Goal: Task Accomplishment & Management: Complete application form

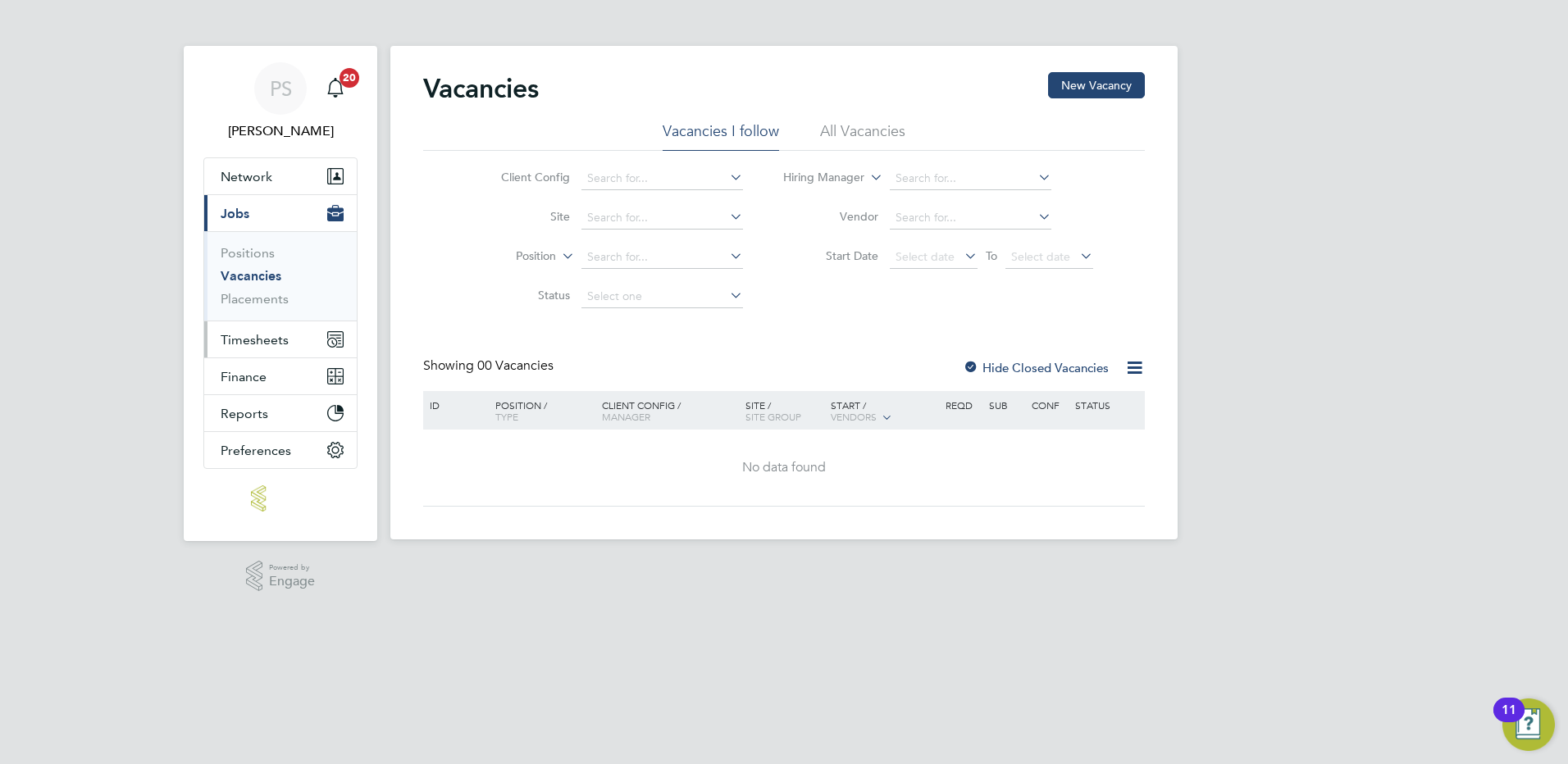
click at [259, 337] on span "Timesheets" at bounding box center [255, 340] width 68 height 15
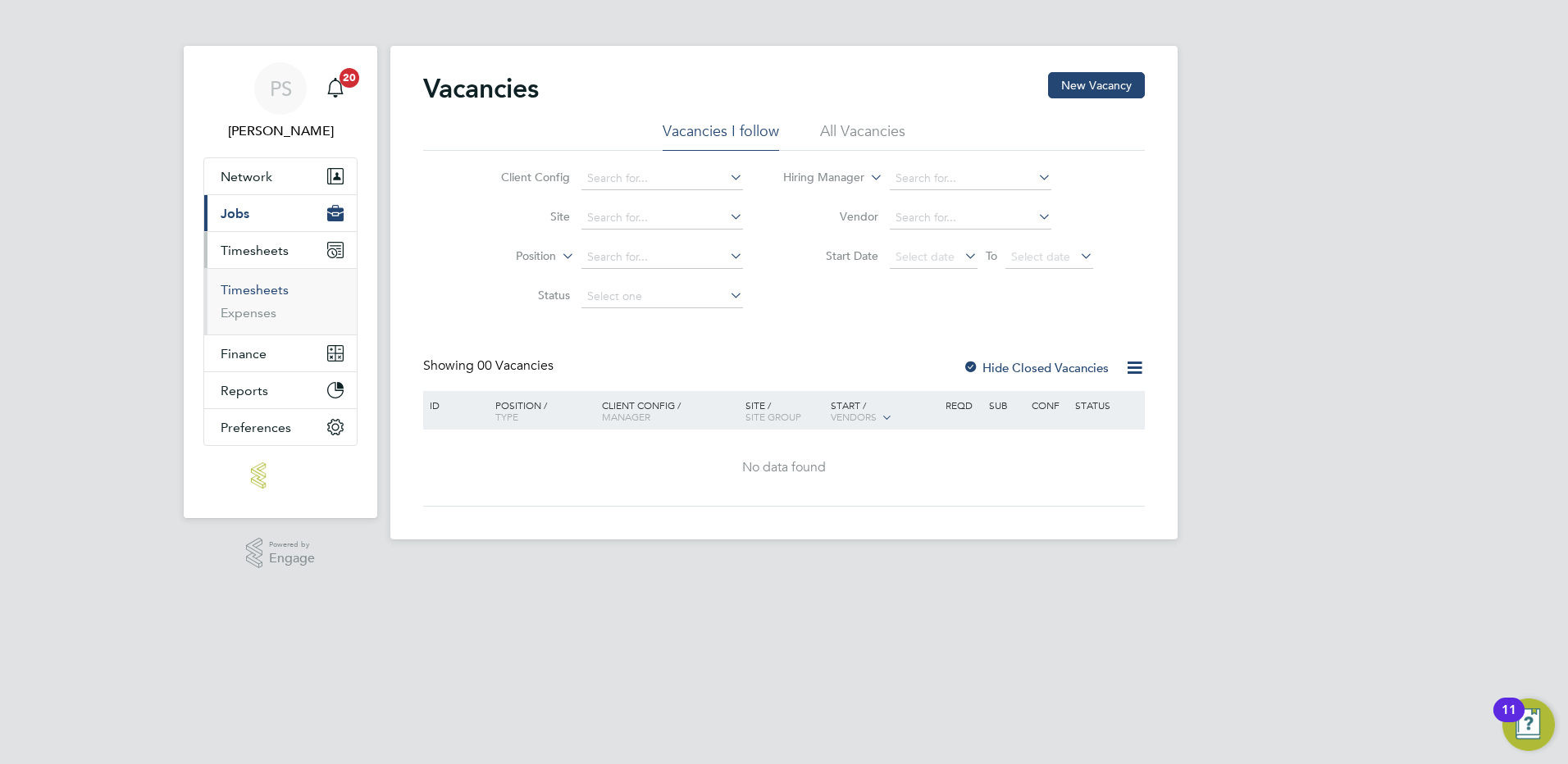
click at [263, 294] on link "Timesheets" at bounding box center [255, 290] width 68 height 15
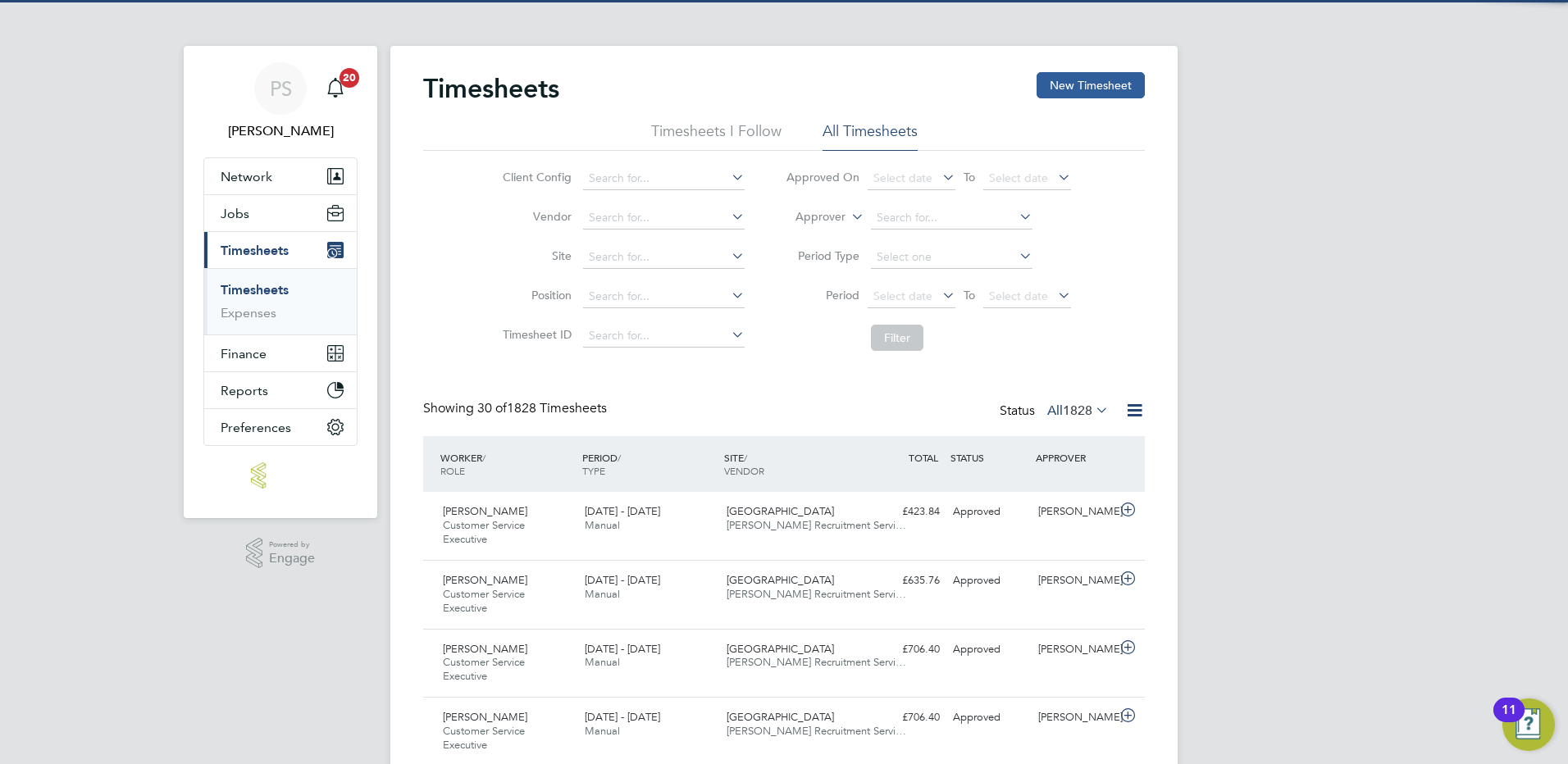
click at [1094, 87] on button "New Timesheet" at bounding box center [1090, 85] width 108 height 26
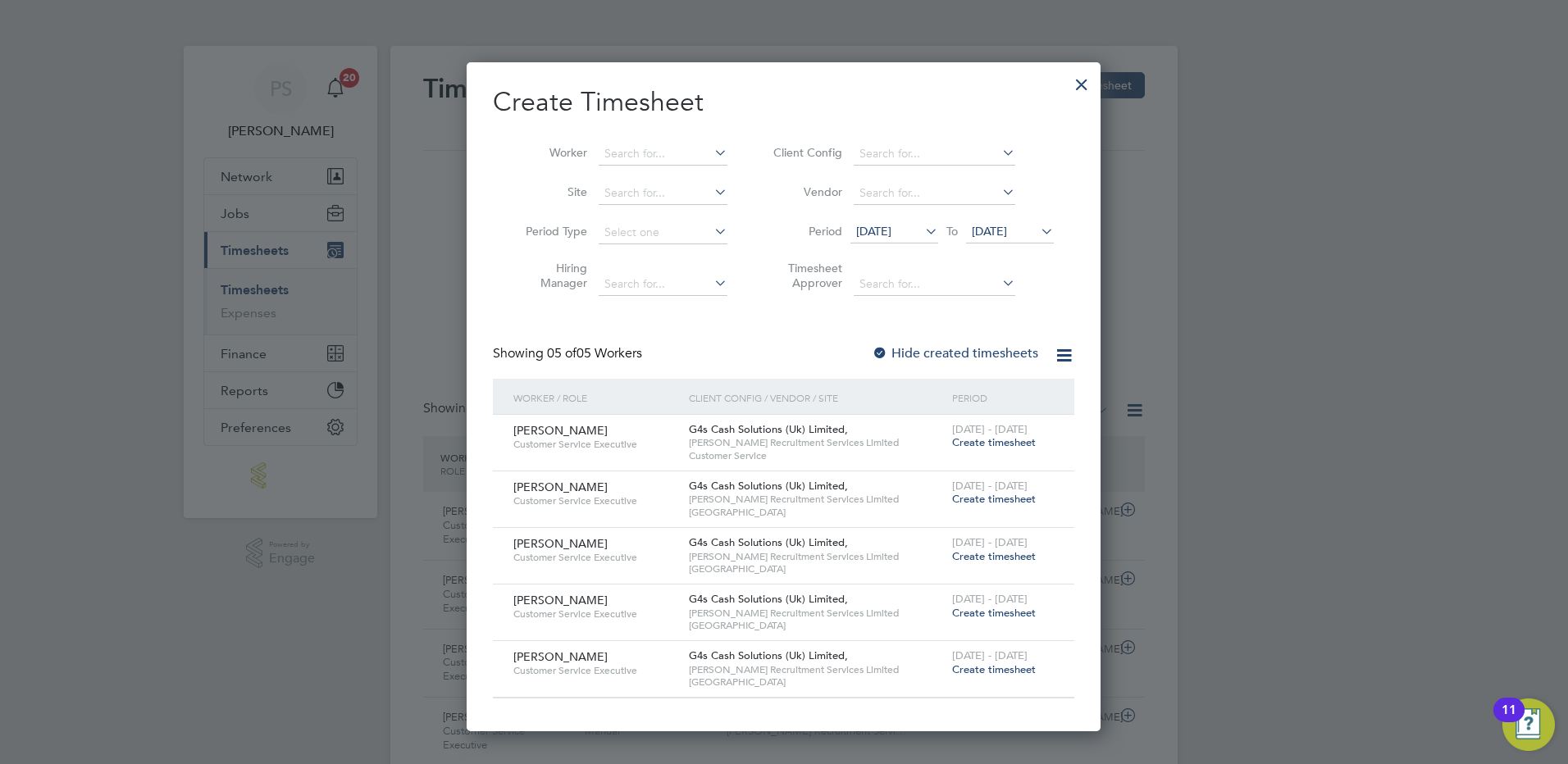
drag, startPoint x: 935, startPoint y: 434, endPoint x: 970, endPoint y: 443, distance: 36.1
click at [941, 434] on div "G4s Cash Solutions (Uk) Limited, [PERSON_NAME] Recruitment Services Limited Cus…" at bounding box center [816, 442] width 264 height 55
click at [970, 443] on span "Create timesheet" at bounding box center [994, 442] width 84 height 14
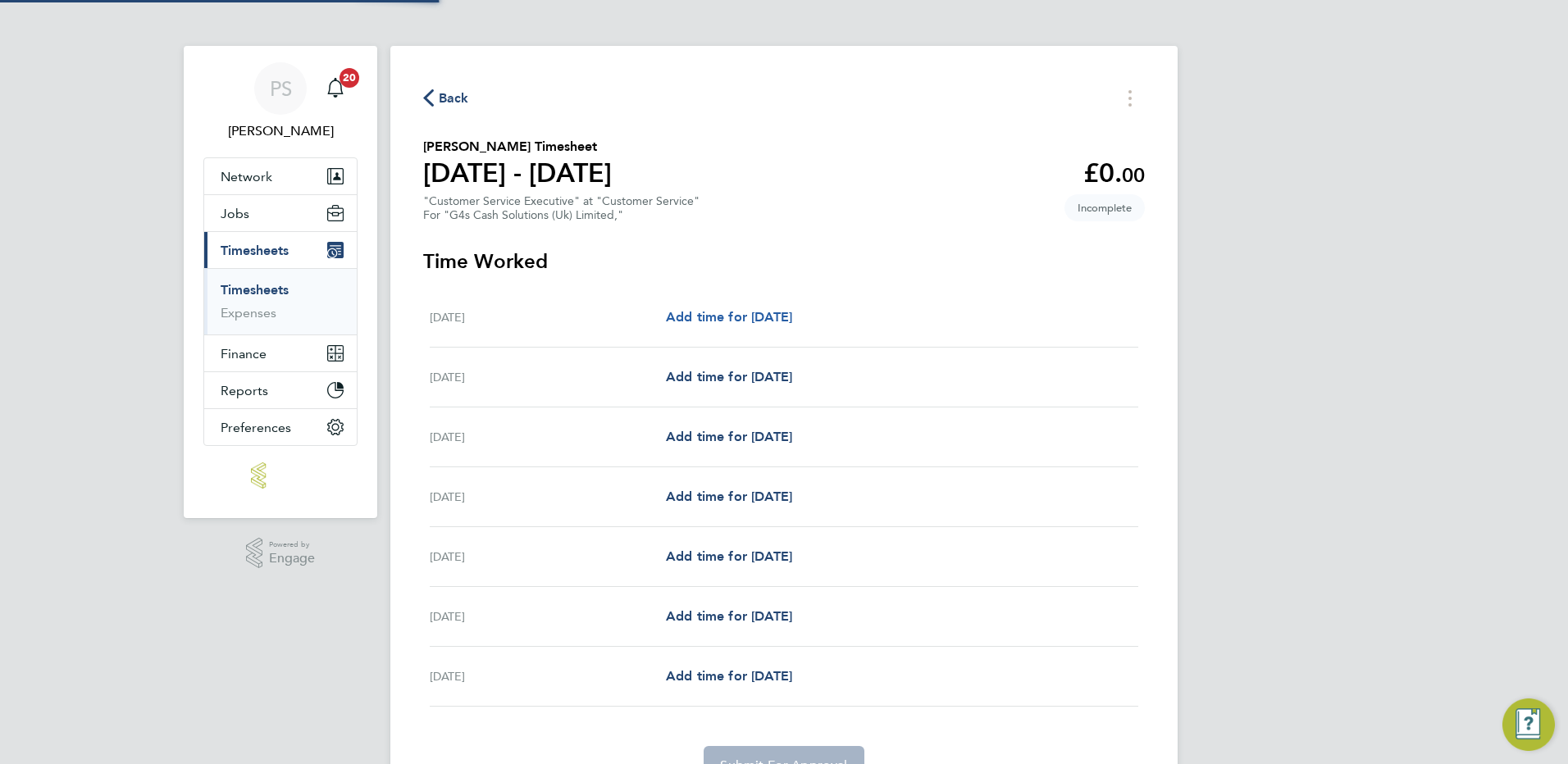
click at [747, 312] on span "Add time for [DATE]" at bounding box center [728, 316] width 126 height 15
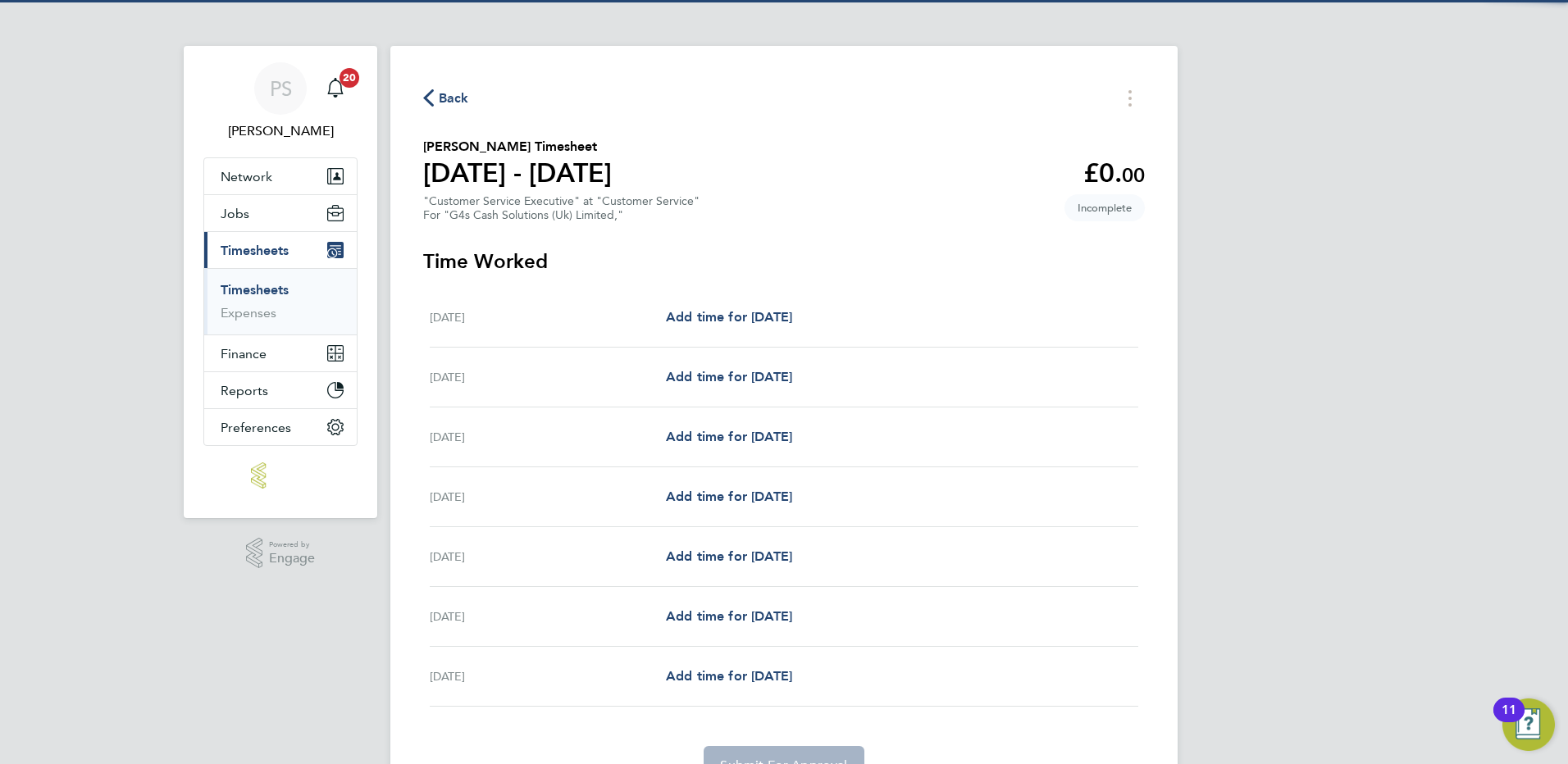
select select "30"
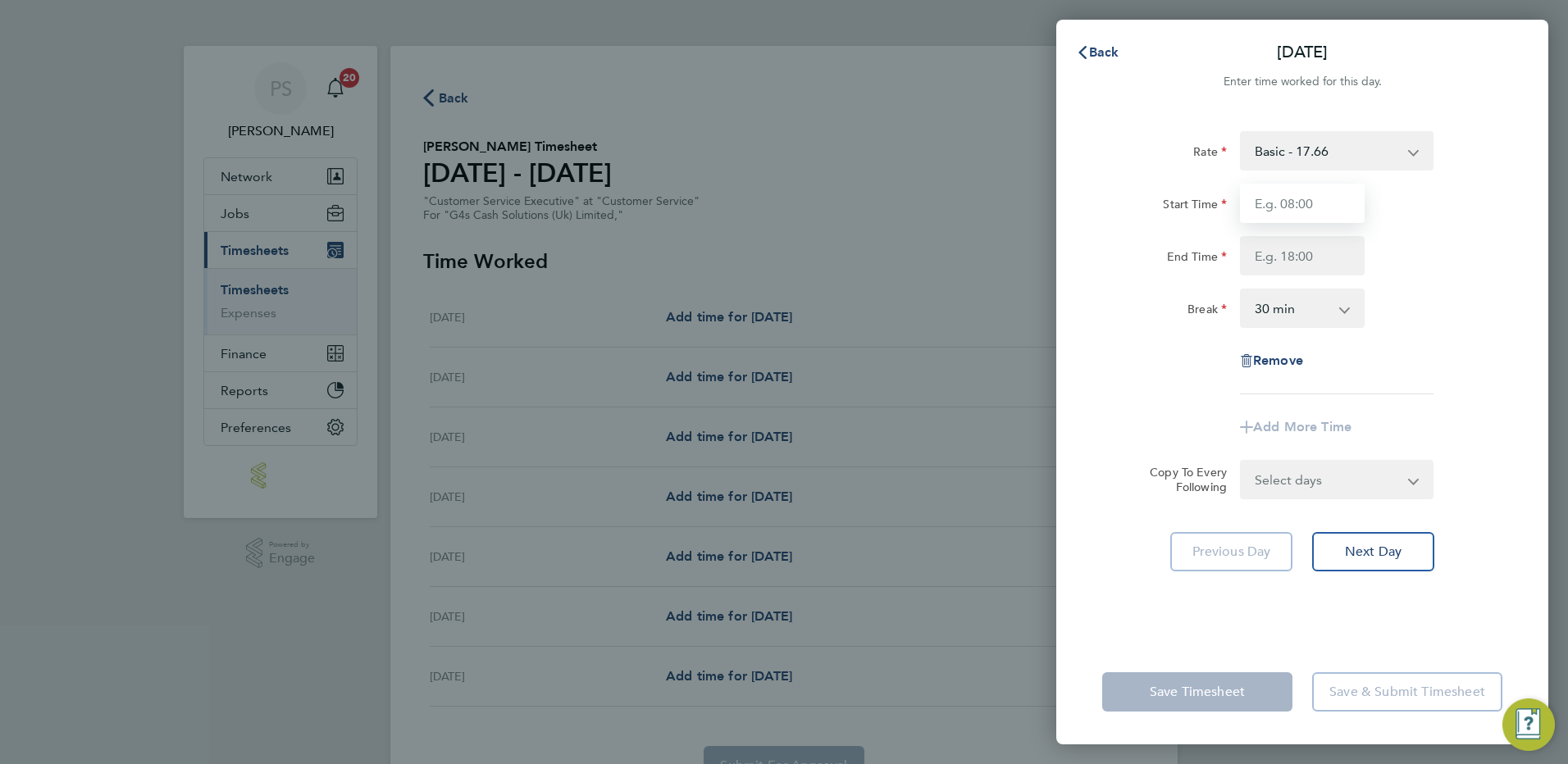
drag, startPoint x: 1266, startPoint y: 210, endPoint x: 1271, endPoint y: 230, distance: 20.6
click at [1266, 210] on input "Start Time" at bounding box center [1301, 204] width 124 height 39
type input "08:00"
type input "17:00"
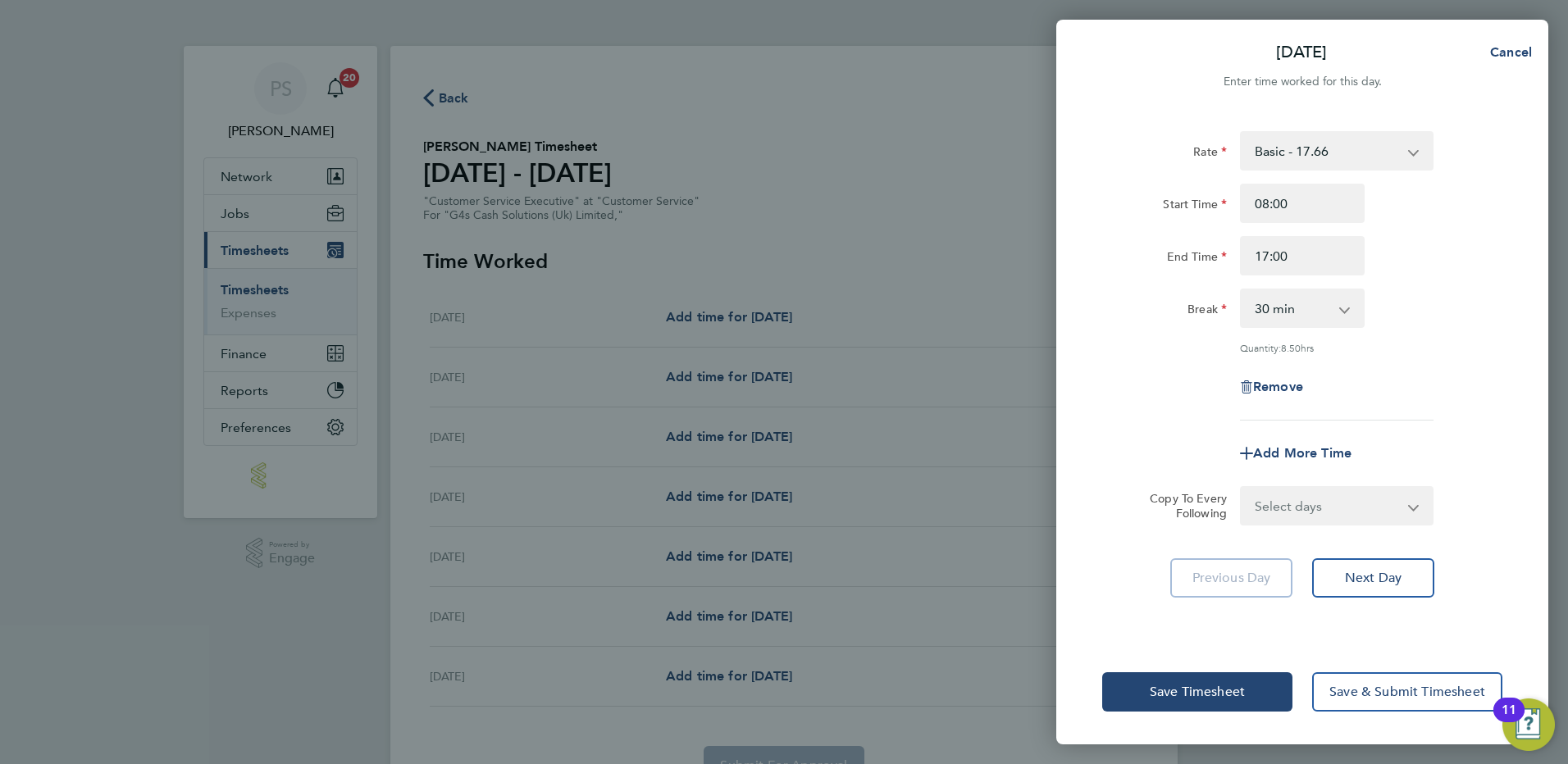
click at [1299, 315] on select "0 min 15 min 30 min 45 min 60 min 75 min 90 min" at bounding box center [1292, 308] width 102 height 36
select select "60"
click at [1241, 290] on select "0 min 15 min 30 min 45 min 60 min 75 min 90 min" at bounding box center [1292, 308] width 102 height 36
click at [1351, 511] on select "Select days Day Weekday (Mon-Fri) Weekend (Sat-Sun) [DATE] [DATE] [DATE] [DATE]…" at bounding box center [1327, 506] width 172 height 36
select select "WEEKDAY"
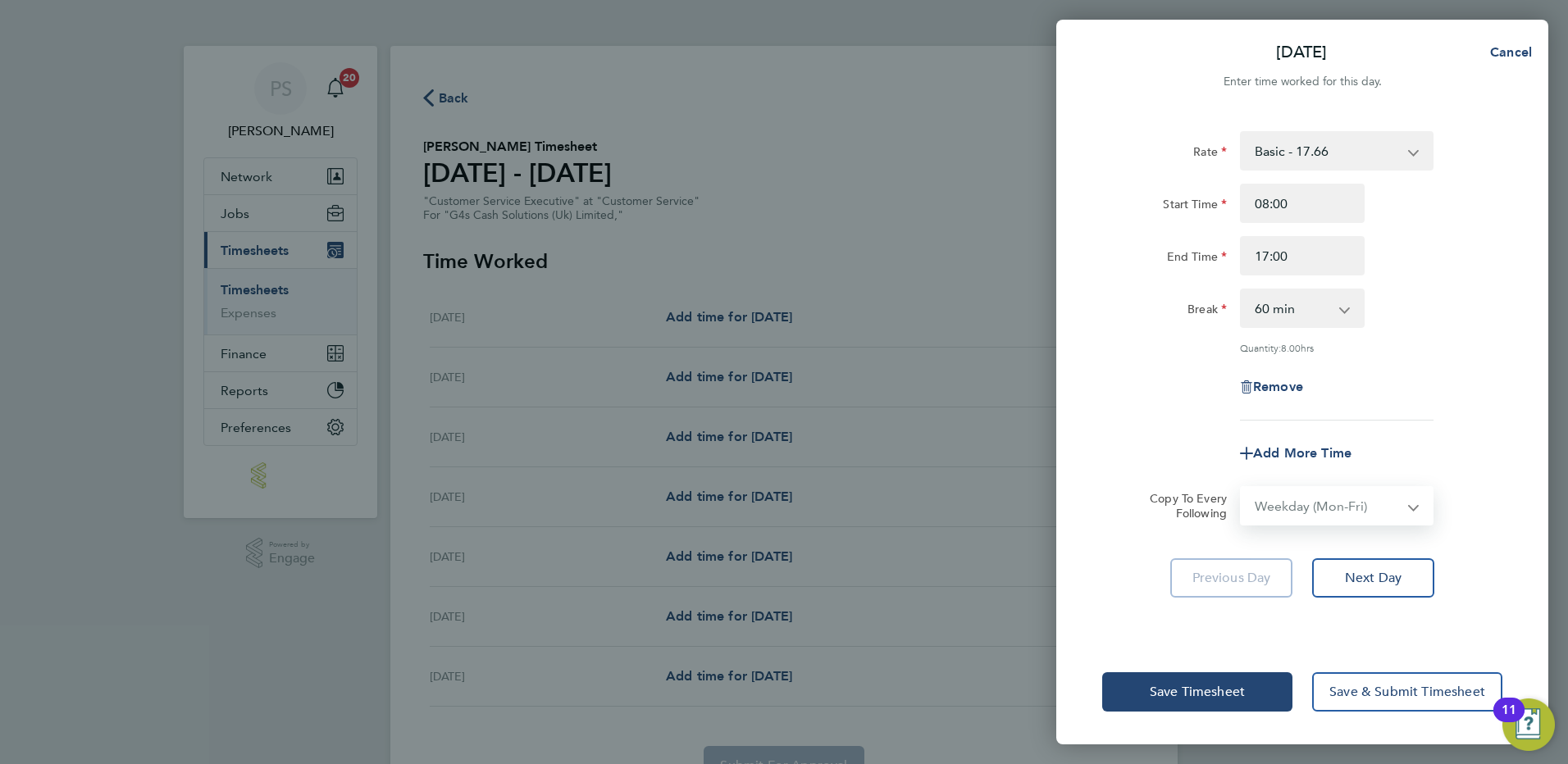
click at [1241, 488] on select "Select days Day Weekday (Mon-Fri) Weekend (Sat-Sun) [DATE] [DATE] [DATE] [DATE]…" at bounding box center [1327, 506] width 172 height 36
select select "[DATE]"
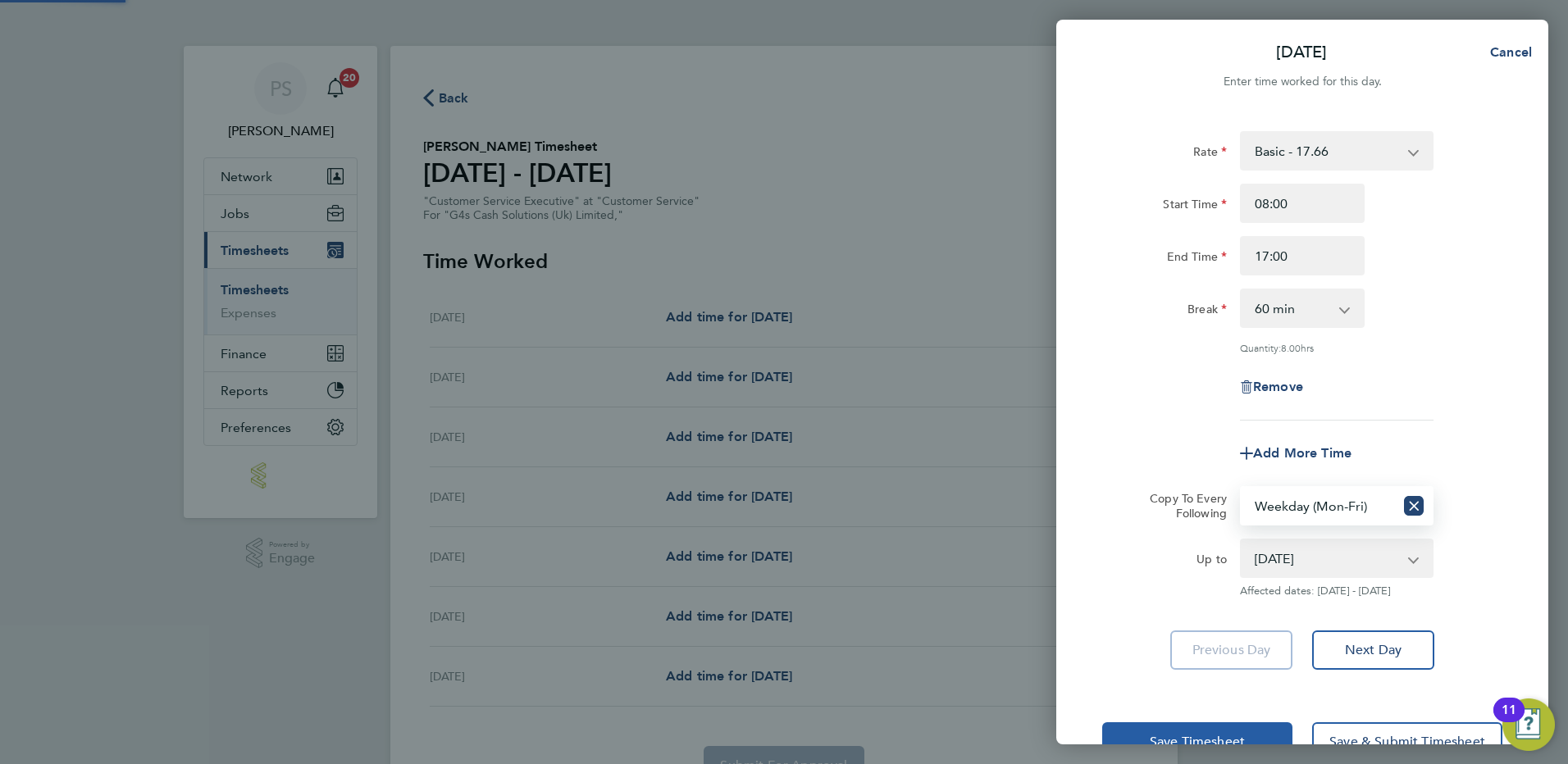
click at [1215, 735] on span "Save Timesheet" at bounding box center [1197, 742] width 95 height 16
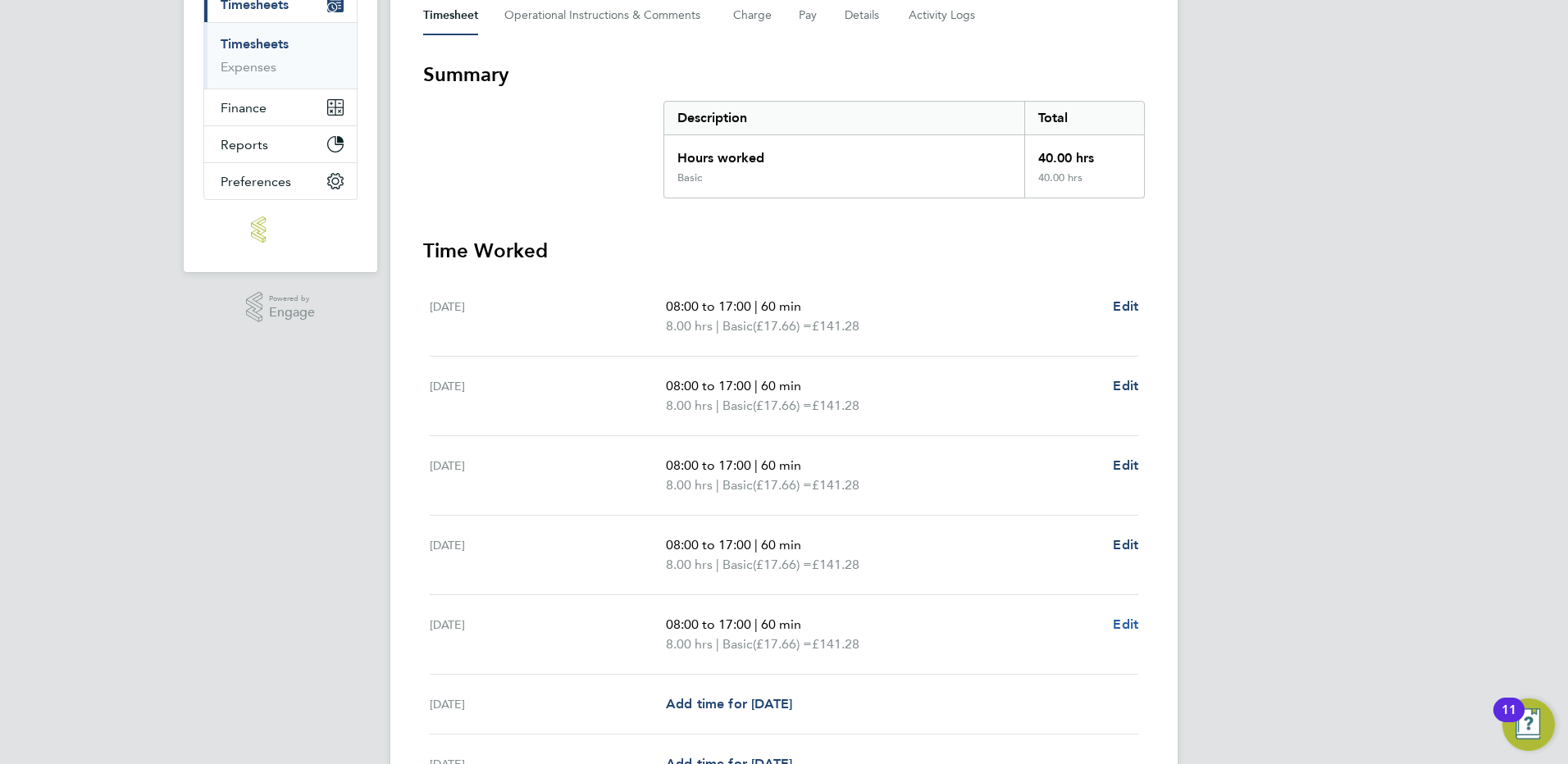
click at [1124, 625] on span "Edit" at bounding box center [1125, 624] width 25 height 15
select select "60"
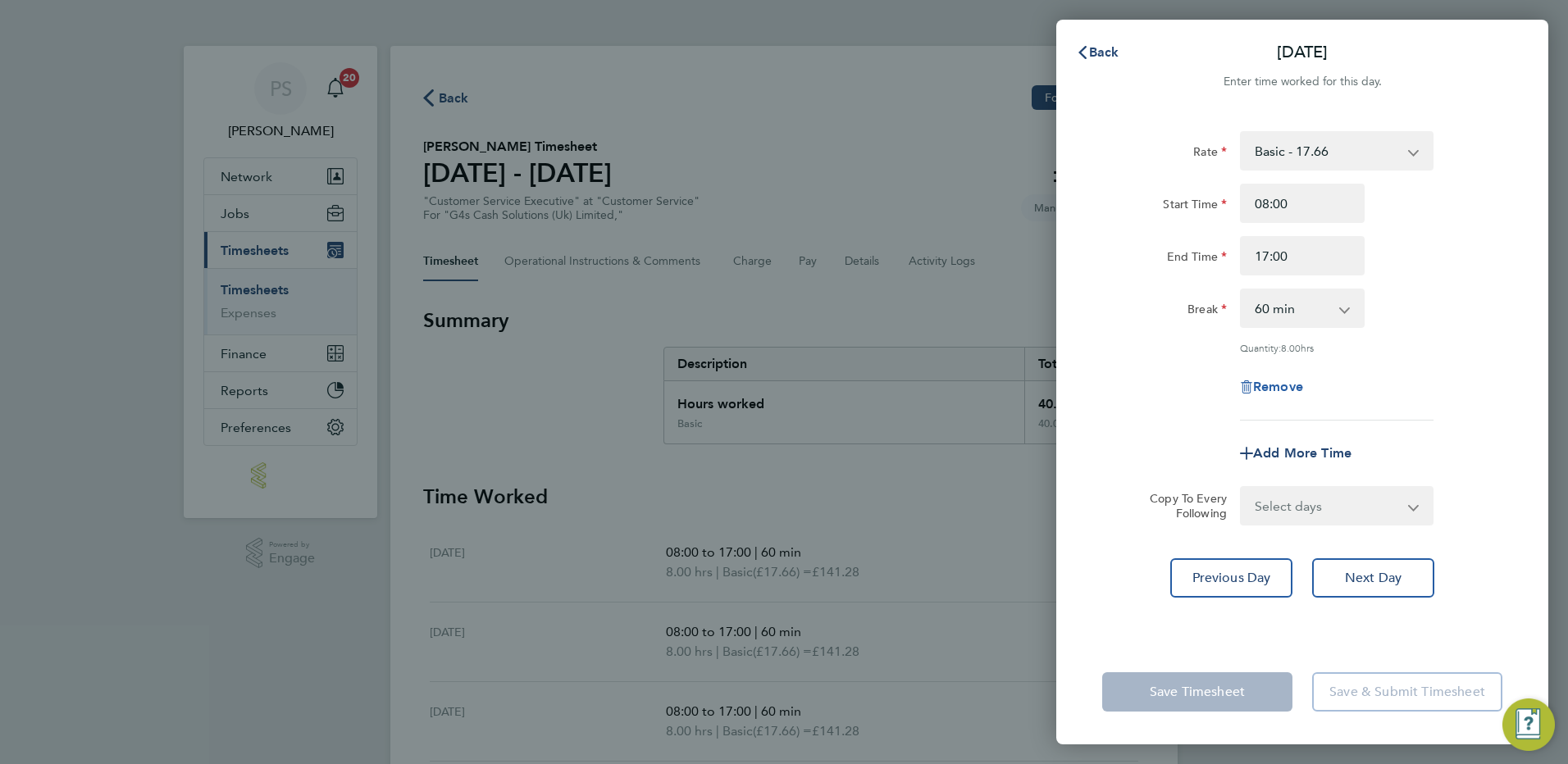
click at [1277, 386] on span "Remove" at bounding box center [1278, 386] width 50 height 15
select select "null"
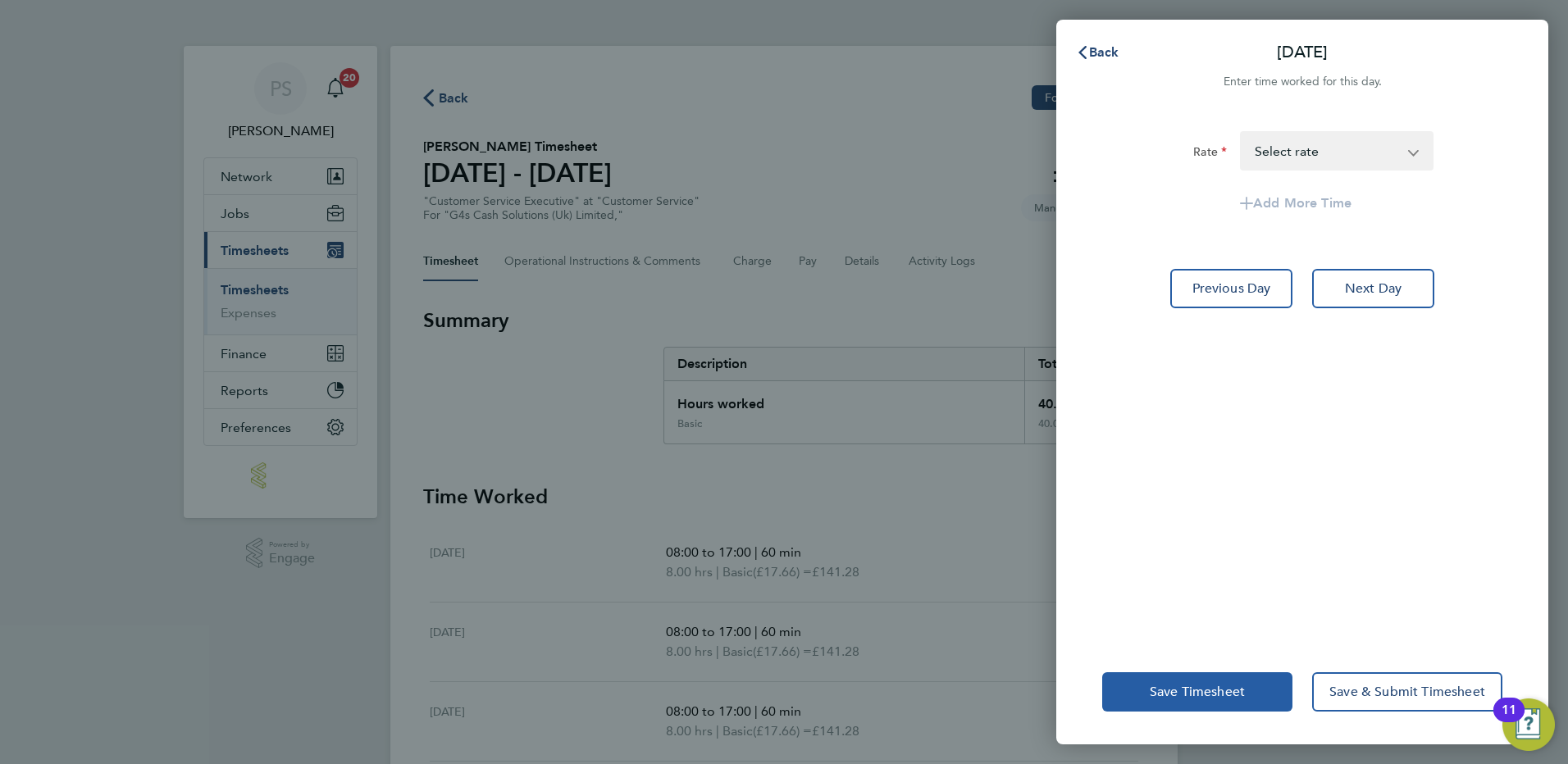
click at [1190, 690] on span "Save Timesheet" at bounding box center [1197, 692] width 95 height 16
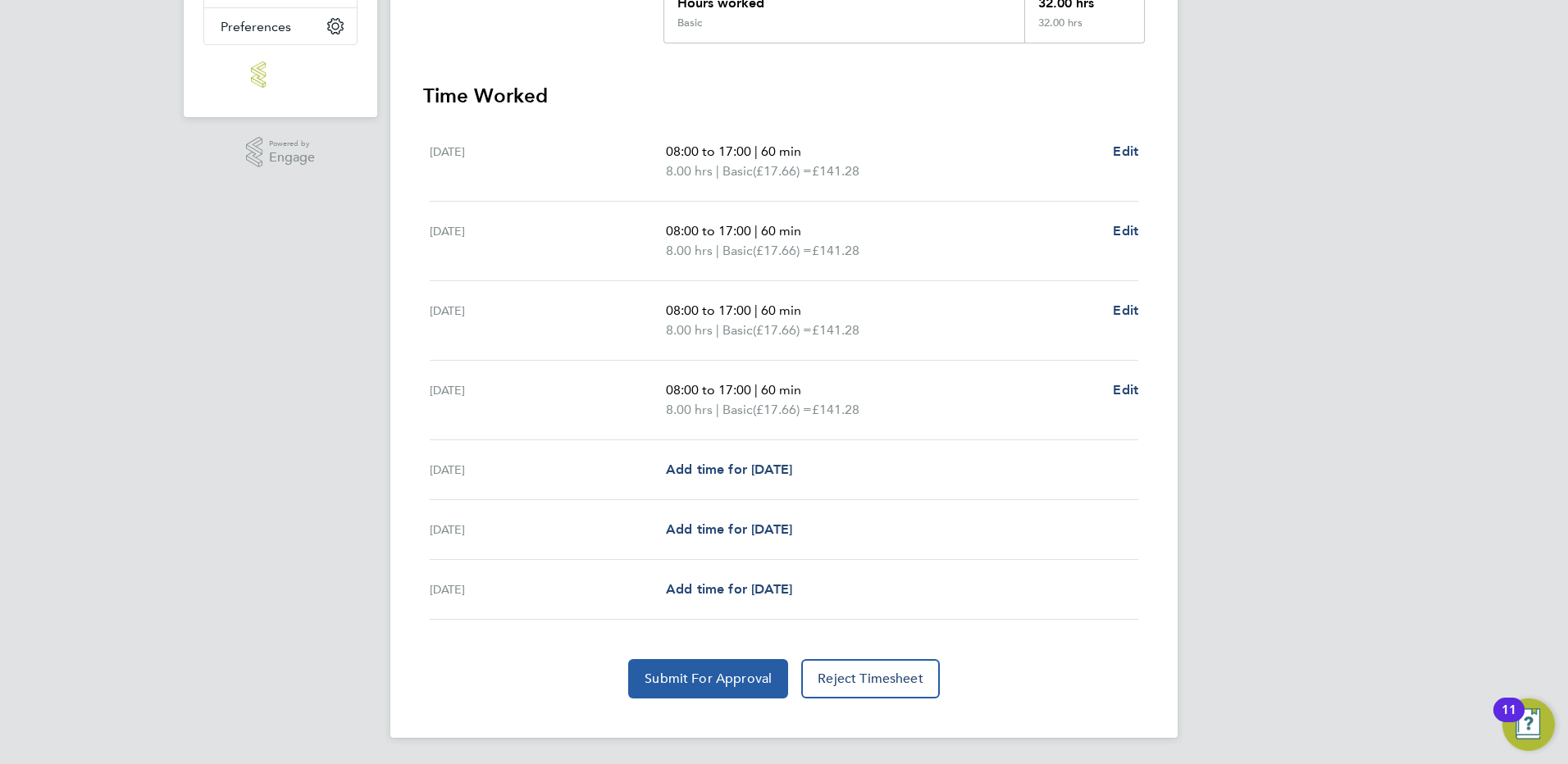
click at [692, 684] on span "Submit For Approval" at bounding box center [708, 679] width 127 height 16
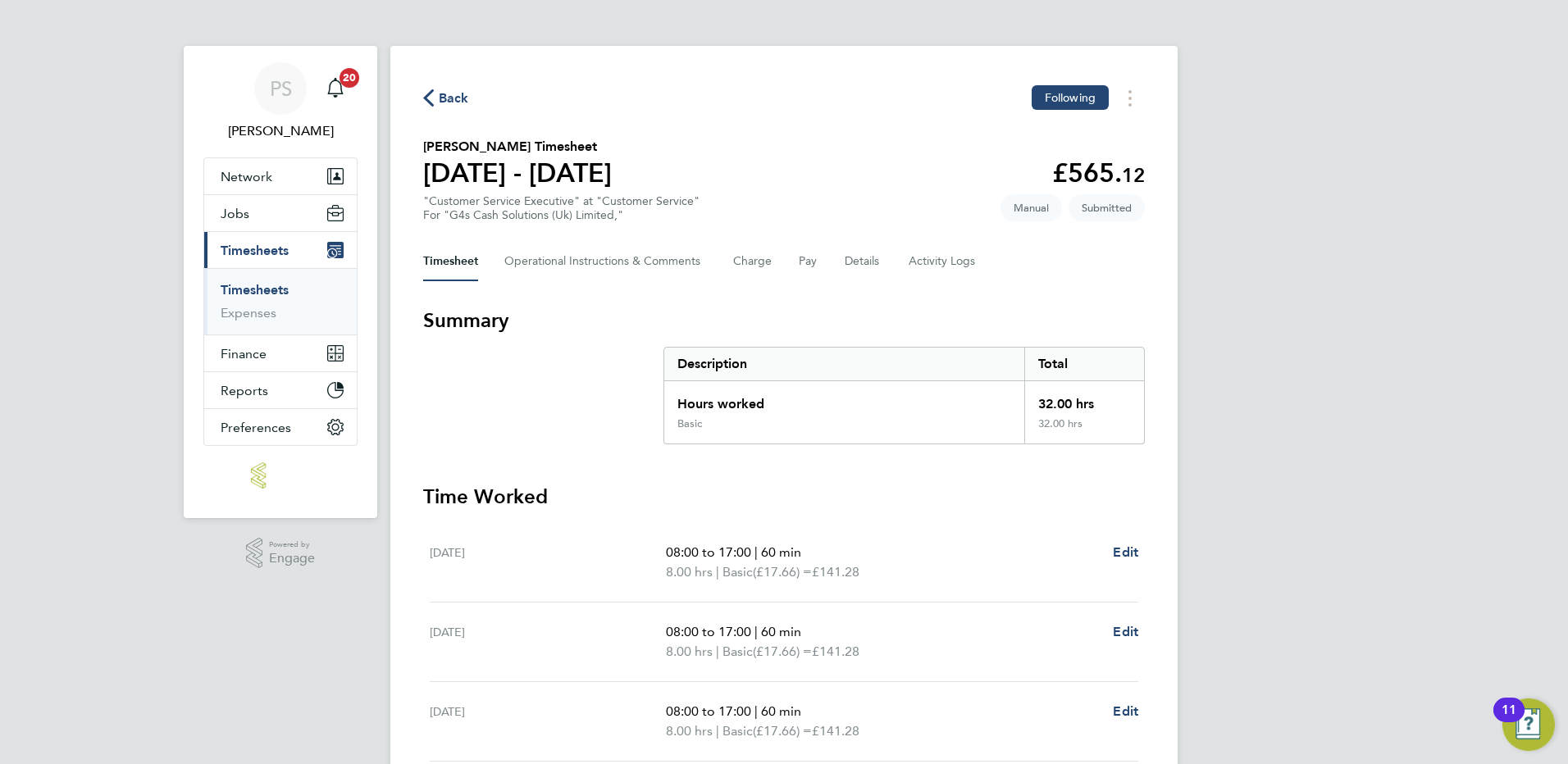
click at [449, 92] on span "Back" at bounding box center [454, 98] width 30 height 20
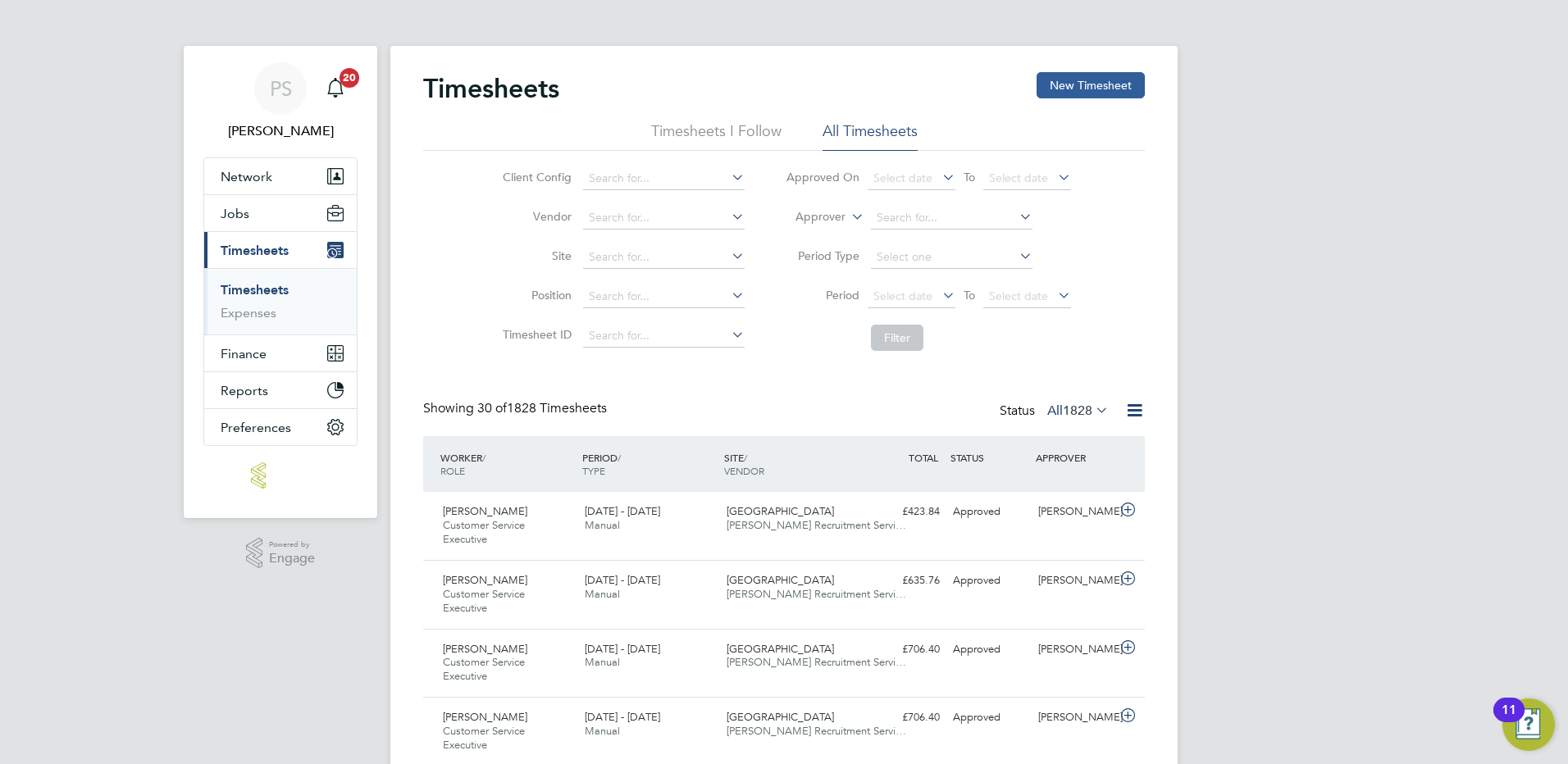
click at [1117, 93] on button "New Timesheet" at bounding box center [1090, 85] width 108 height 26
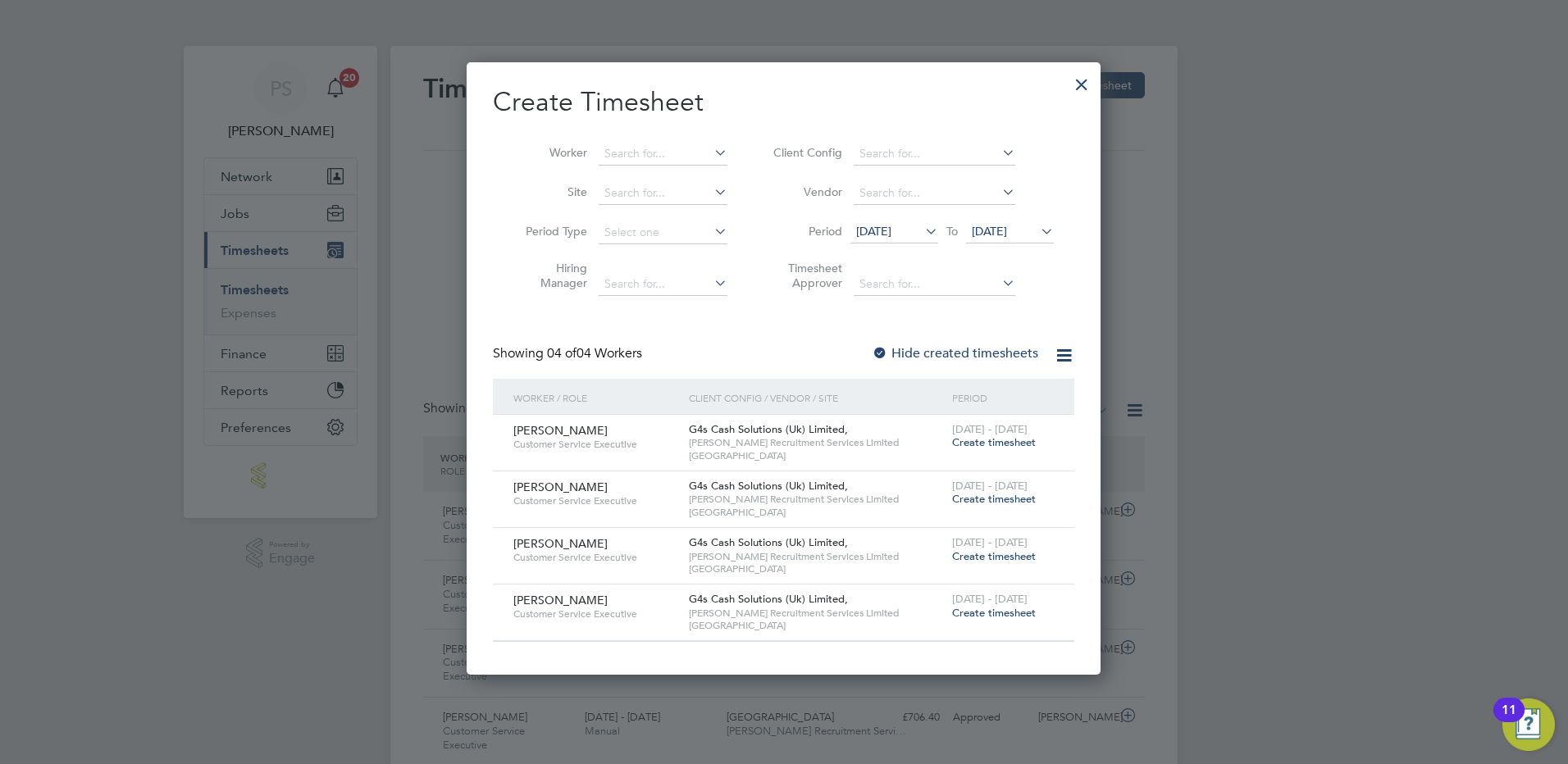
click at [1041, 551] on div "[DATE] - [DATE] Create timesheet" at bounding box center [1002, 550] width 110 height 45
click at [1020, 554] on span "Create timesheet" at bounding box center [994, 557] width 84 height 14
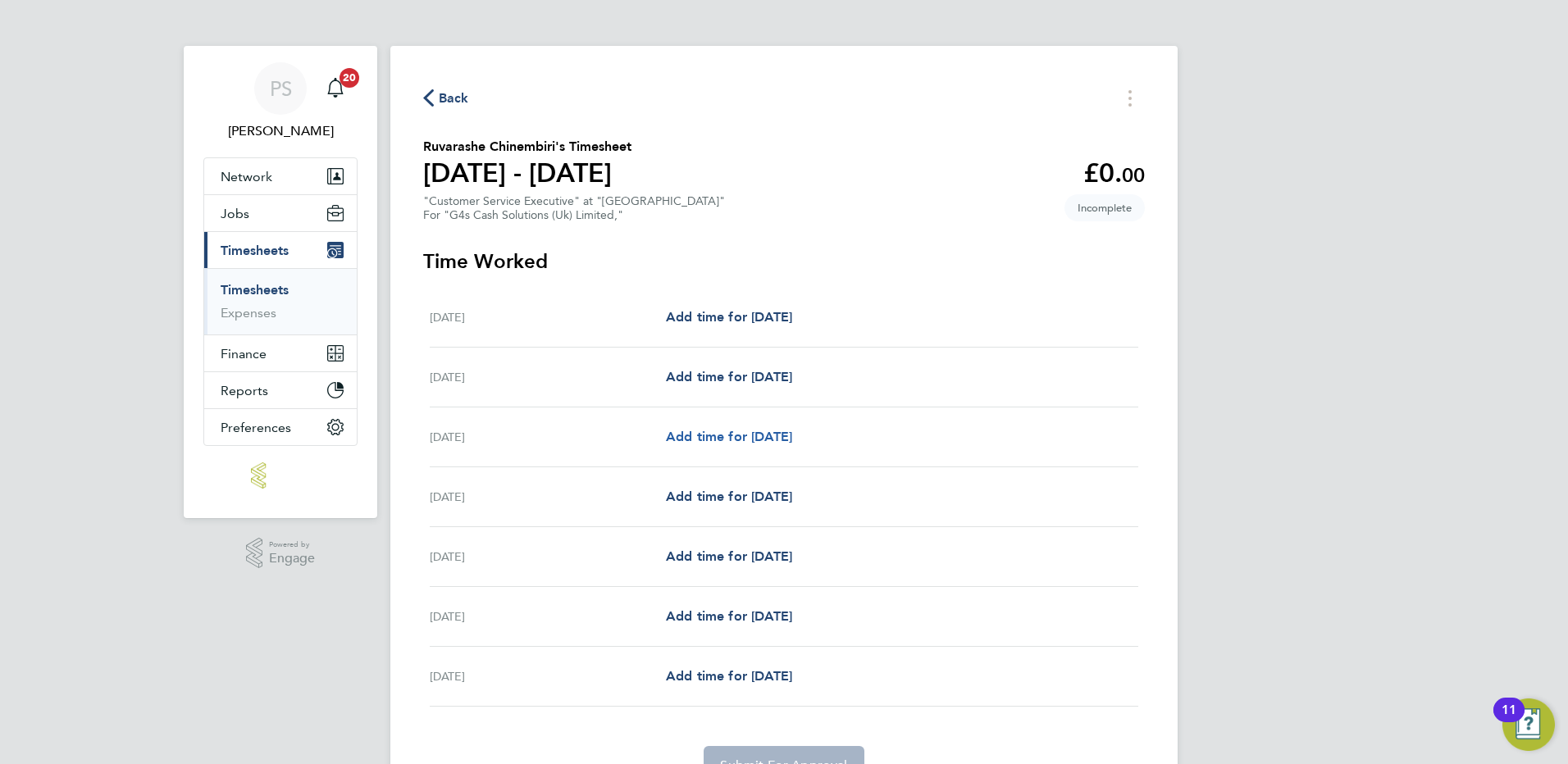
click at [736, 432] on span "Add time for [DATE]" at bounding box center [728, 436] width 126 height 15
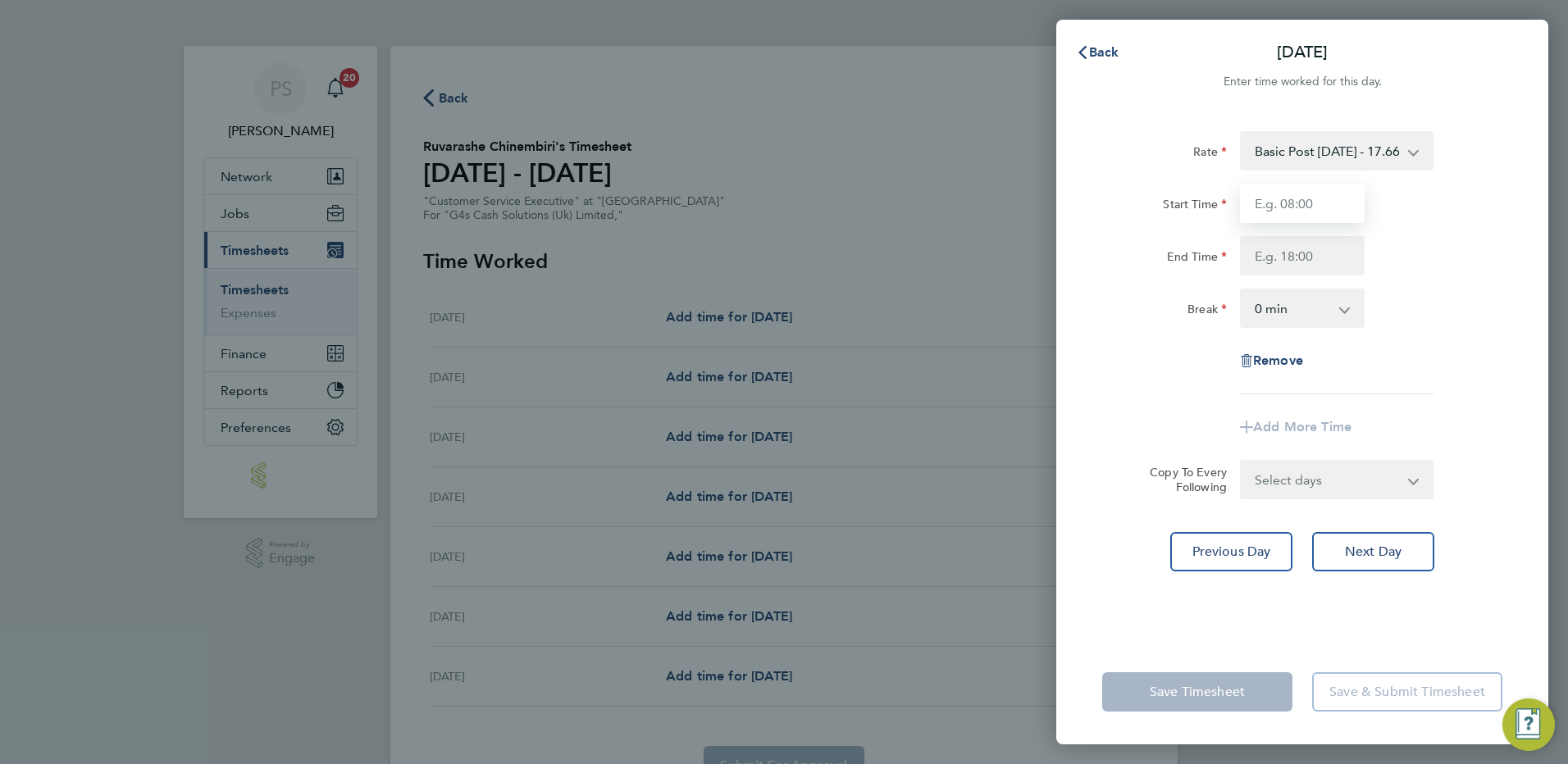
click at [1329, 214] on input "Start Time" at bounding box center [1301, 204] width 124 height 39
type input "08:00"
type input "17:00"
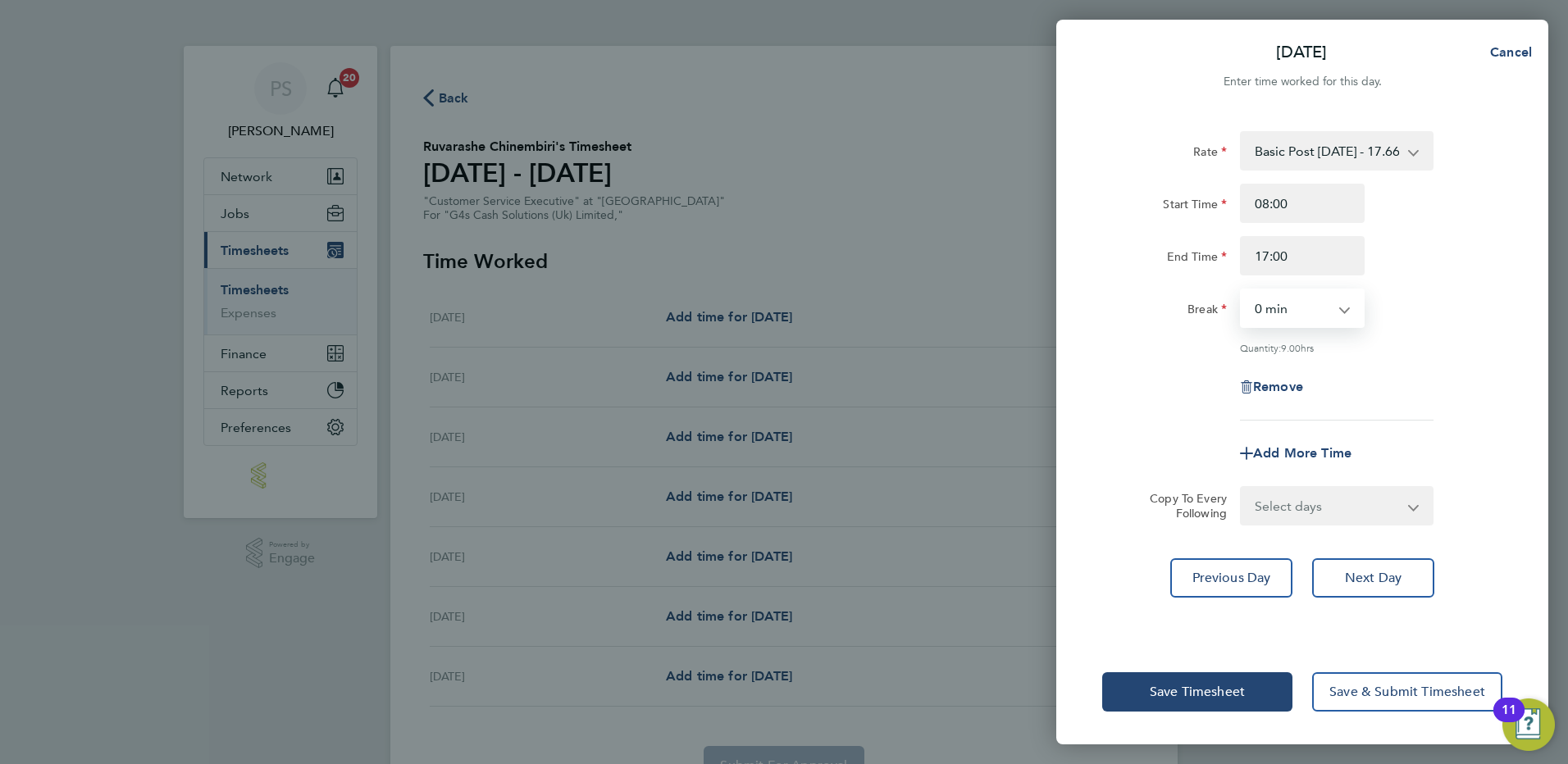
click at [1290, 311] on select "0 min 15 min 30 min 45 min 60 min 75 min 90 min" at bounding box center [1292, 308] width 102 height 36
click at [1308, 299] on select "0 min 15 min 30 min 45 min 60 min 75 min 90 min" at bounding box center [1292, 308] width 102 height 36
select select "60"
click at [1241, 290] on select "0 min 15 min 30 min 45 min 60 min 75 min 90 min" at bounding box center [1292, 308] width 102 height 36
click at [1343, 516] on select "Select days Day Weekday (Mon-Fri) Weekend (Sat-Sun) [DATE] [DATE] [DATE] [DATE]" at bounding box center [1327, 506] width 172 height 36
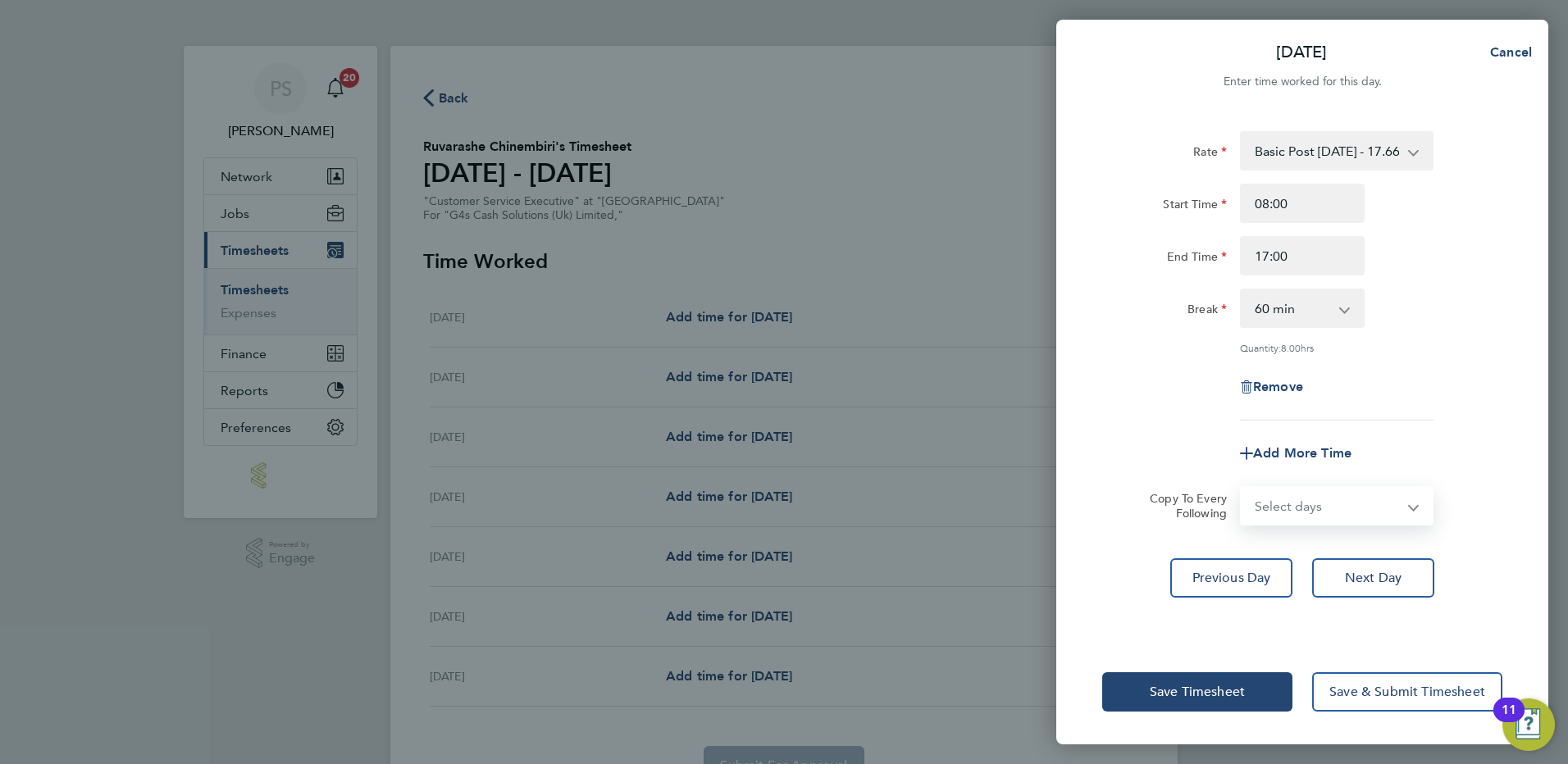
click at [1415, 455] on div "Add More Time" at bounding box center [1302, 453] width 413 height 39
click at [1354, 558] on button "Next Day" at bounding box center [1372, 578] width 122 height 39
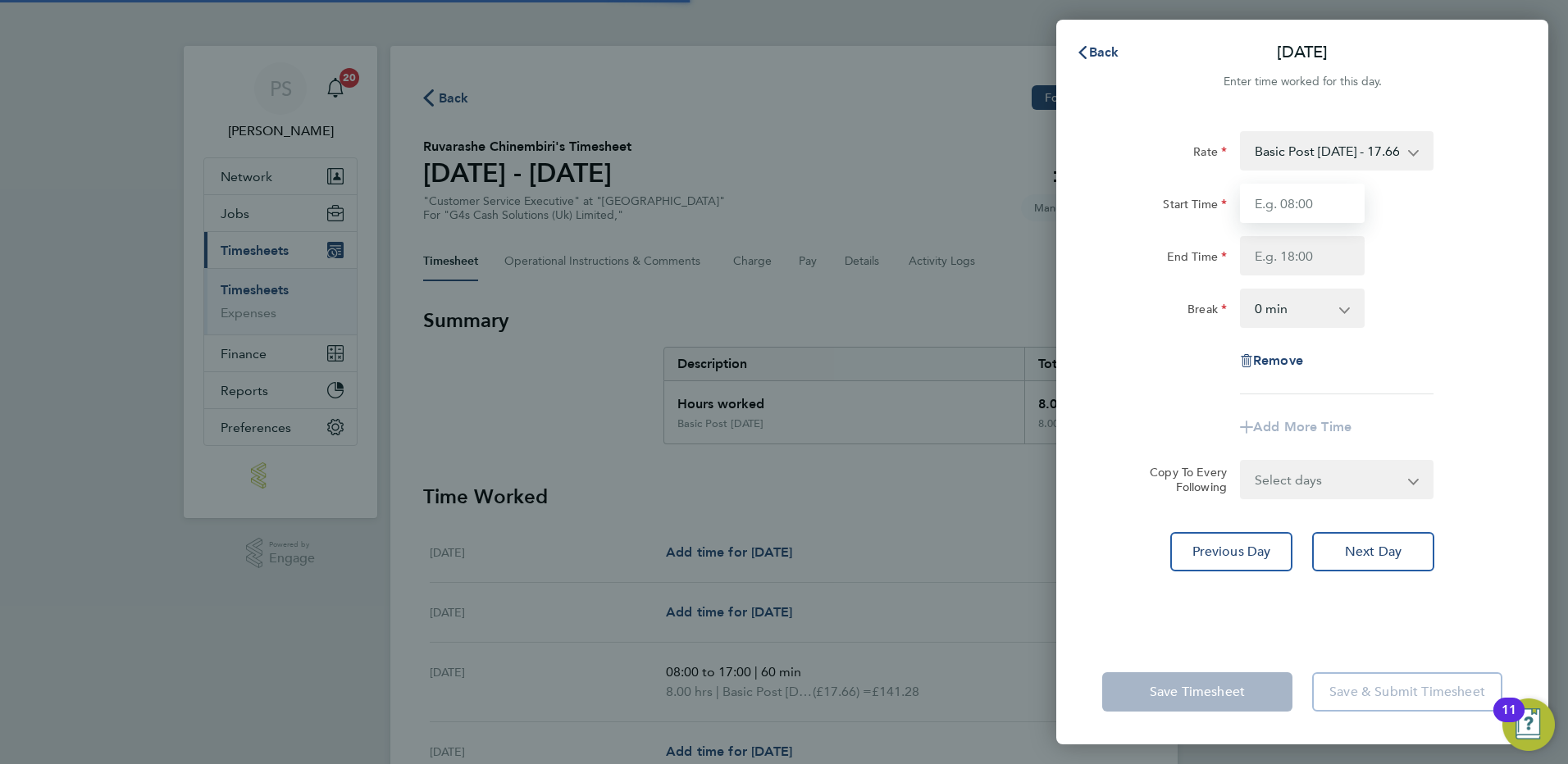
click at [1297, 205] on input "Start Time" at bounding box center [1301, 204] width 124 height 39
type input "08:00"
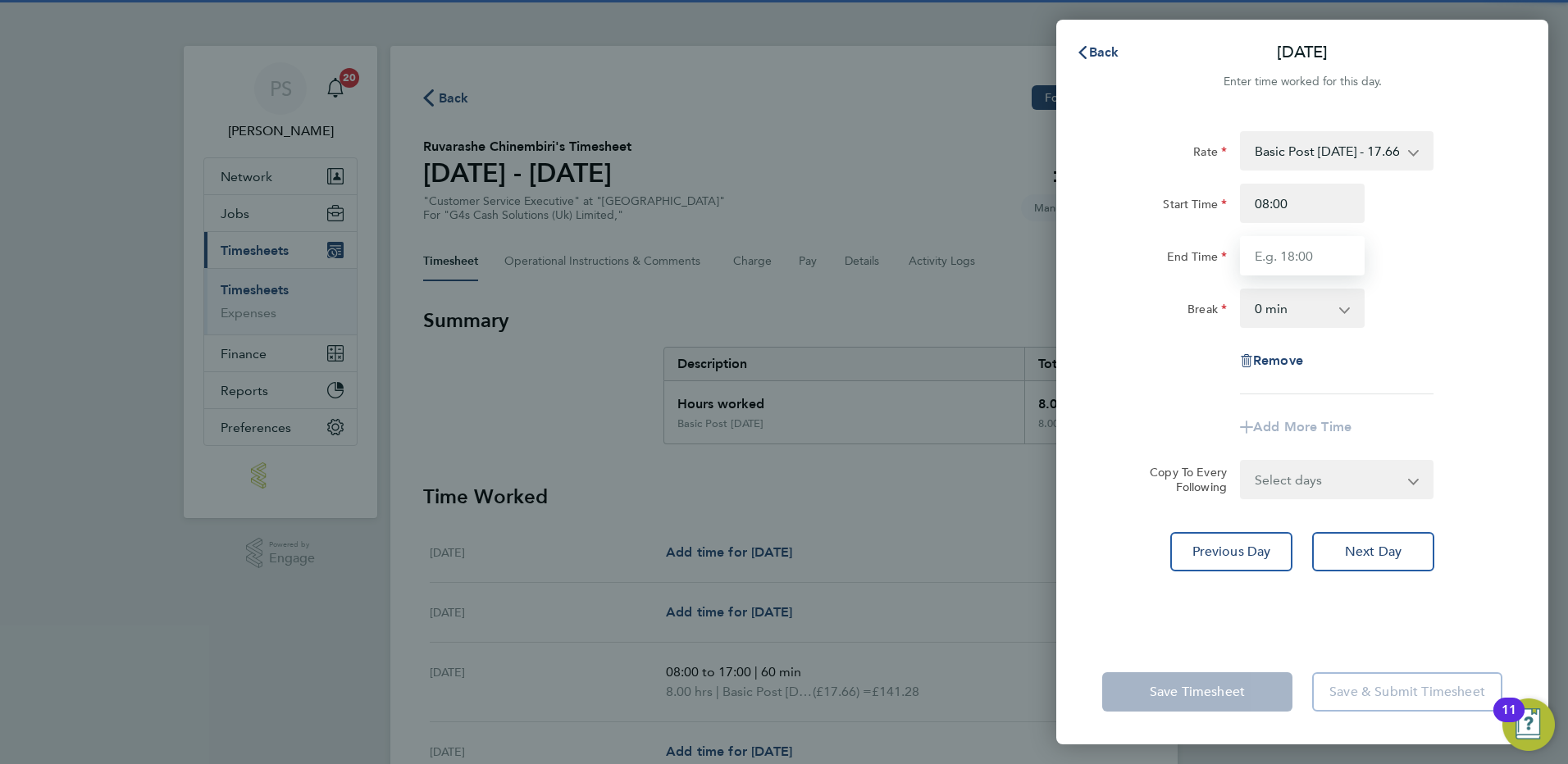
type input "17:00"
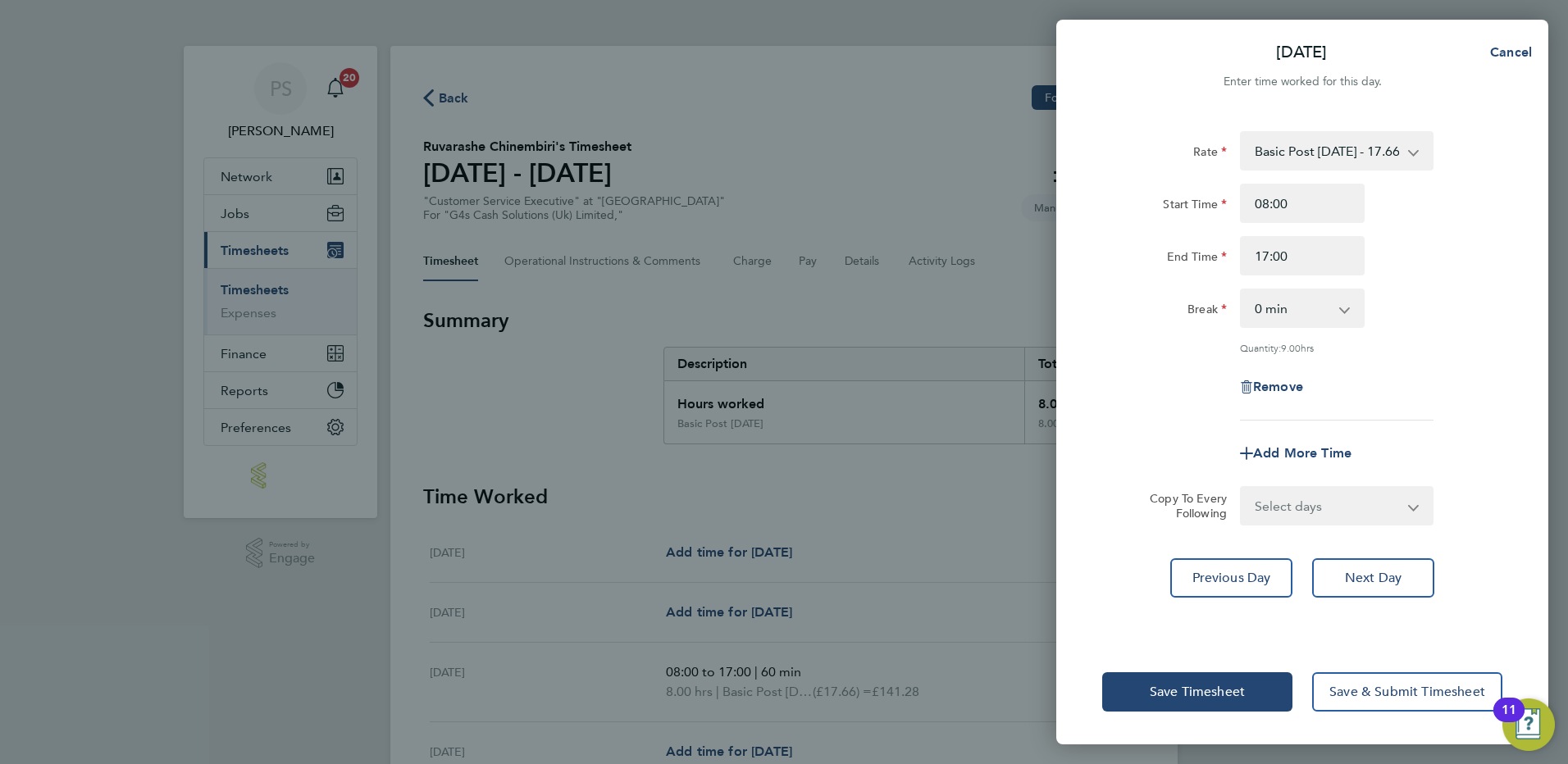
click at [1312, 308] on select "0 min 15 min 30 min 45 min 60 min 75 min 90 min" at bounding box center [1292, 308] width 102 height 36
select select "60"
click at [1241, 290] on select "0 min 15 min 30 min 45 min 60 min 75 min 90 min" at bounding box center [1292, 308] width 102 height 36
click at [1349, 572] on span "Next Day" at bounding box center [1372, 578] width 56 height 16
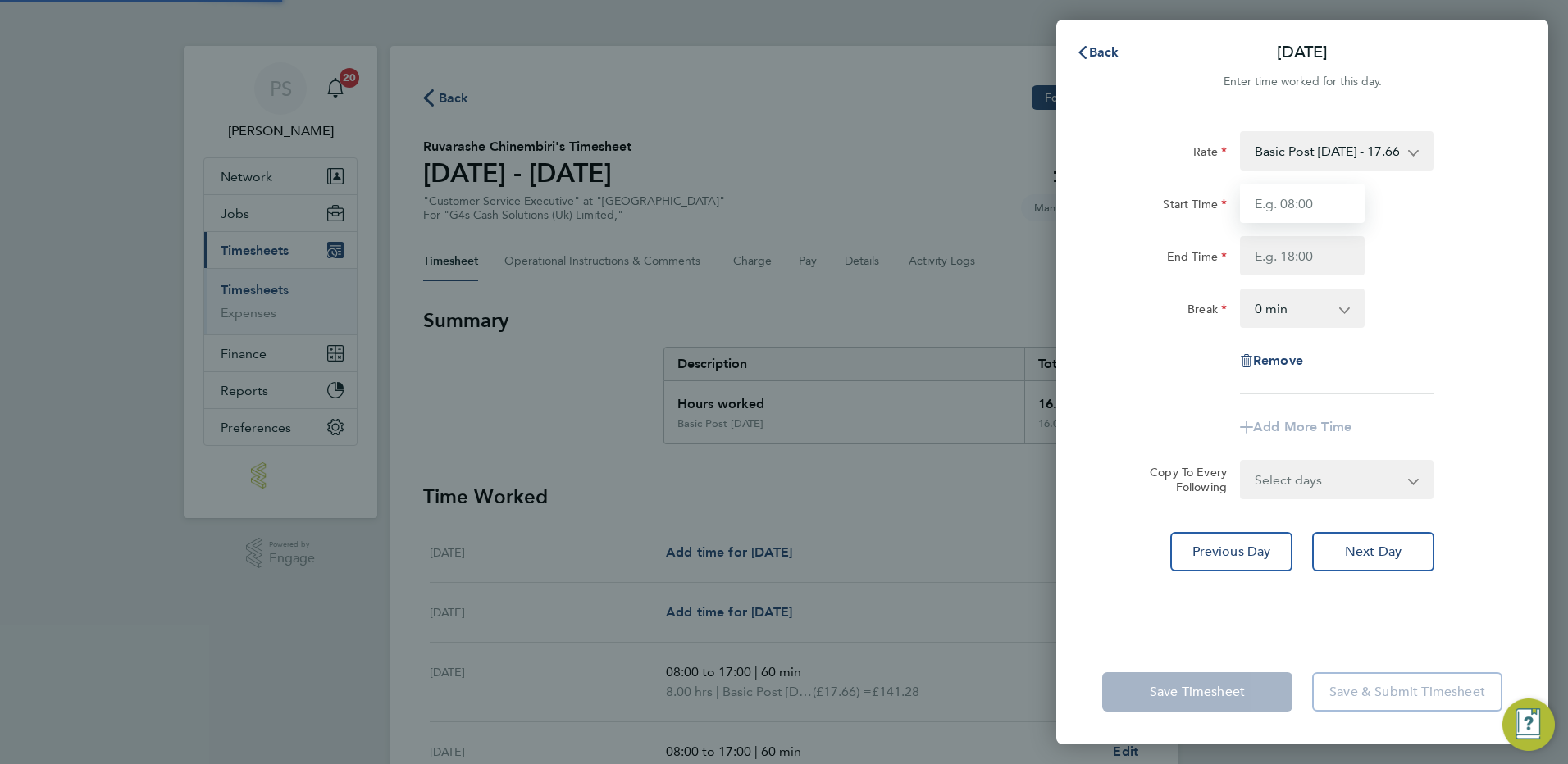
click at [1287, 209] on input "Start Time" at bounding box center [1301, 204] width 124 height 39
type input "08:00"
type input "17:00"
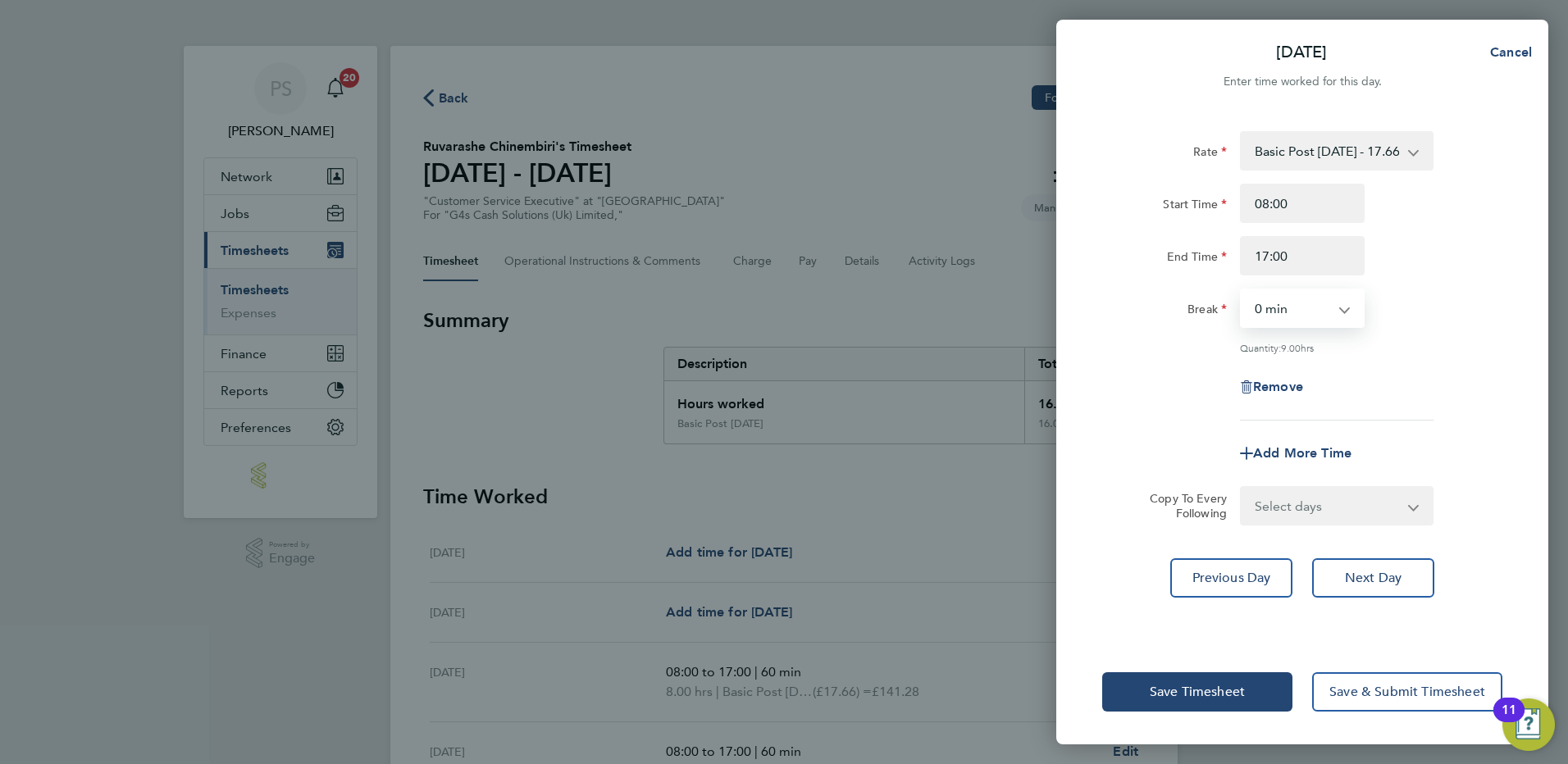
click at [1309, 304] on select "0 min 15 min 30 min 45 min 60 min 75 min 90 min" at bounding box center [1292, 308] width 102 height 36
click at [1330, 332] on div "Rate Basic Post [DATE] - 17.66 Start Time 08:00 End Time 17:00 Break 0 min 15 m…" at bounding box center [1302, 276] width 400 height 290
click at [1329, 314] on select "0 min 15 min 30 min 45 min 60 min 75 min 90 min" at bounding box center [1292, 308] width 102 height 36
select select "60"
click at [1241, 290] on select "0 min 15 min 30 min 45 min 60 min 75 min 90 min" at bounding box center [1292, 308] width 102 height 36
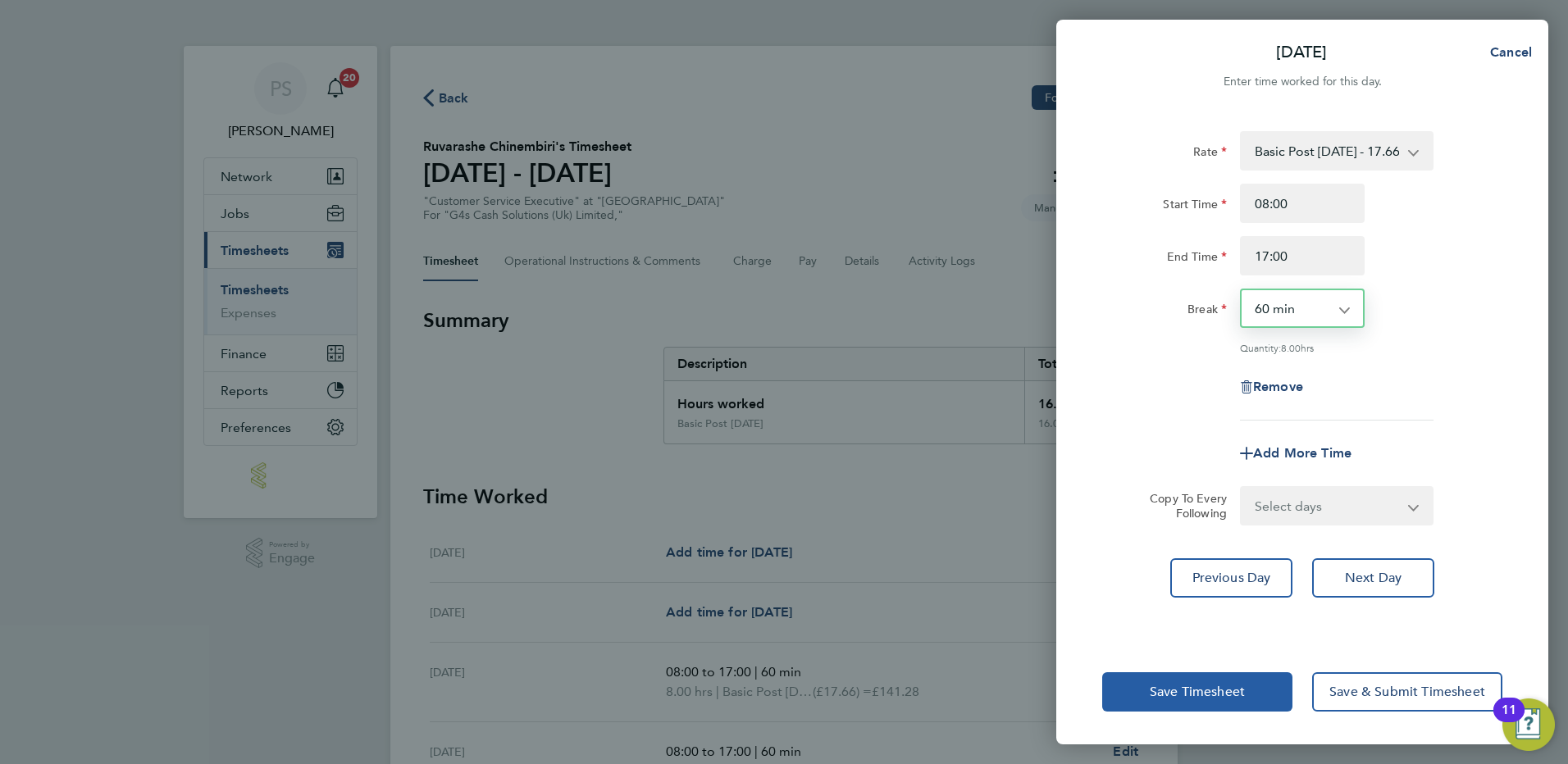
click at [1193, 682] on button "Save Timesheet" at bounding box center [1196, 692] width 190 height 39
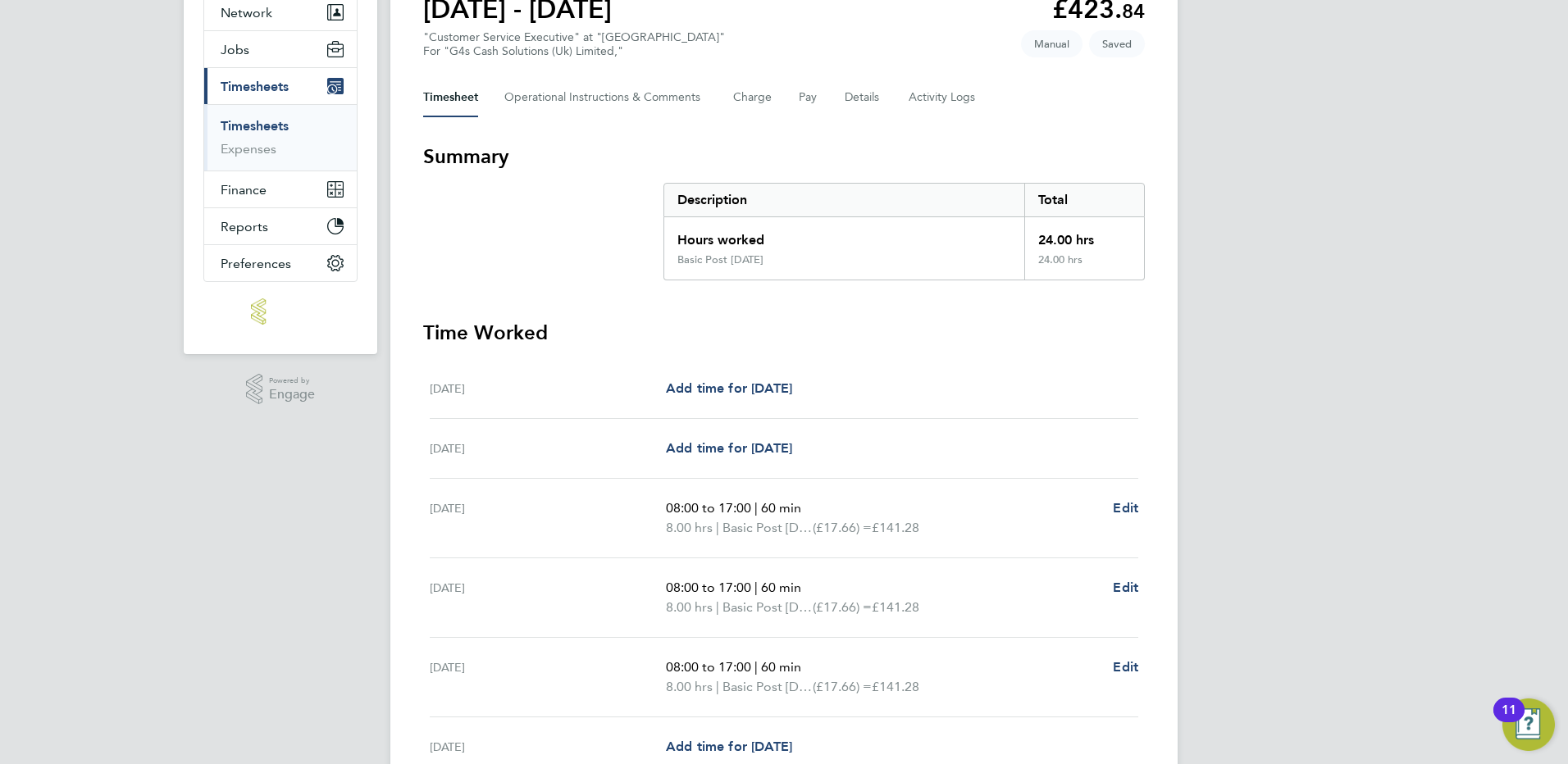
scroll to position [328, 0]
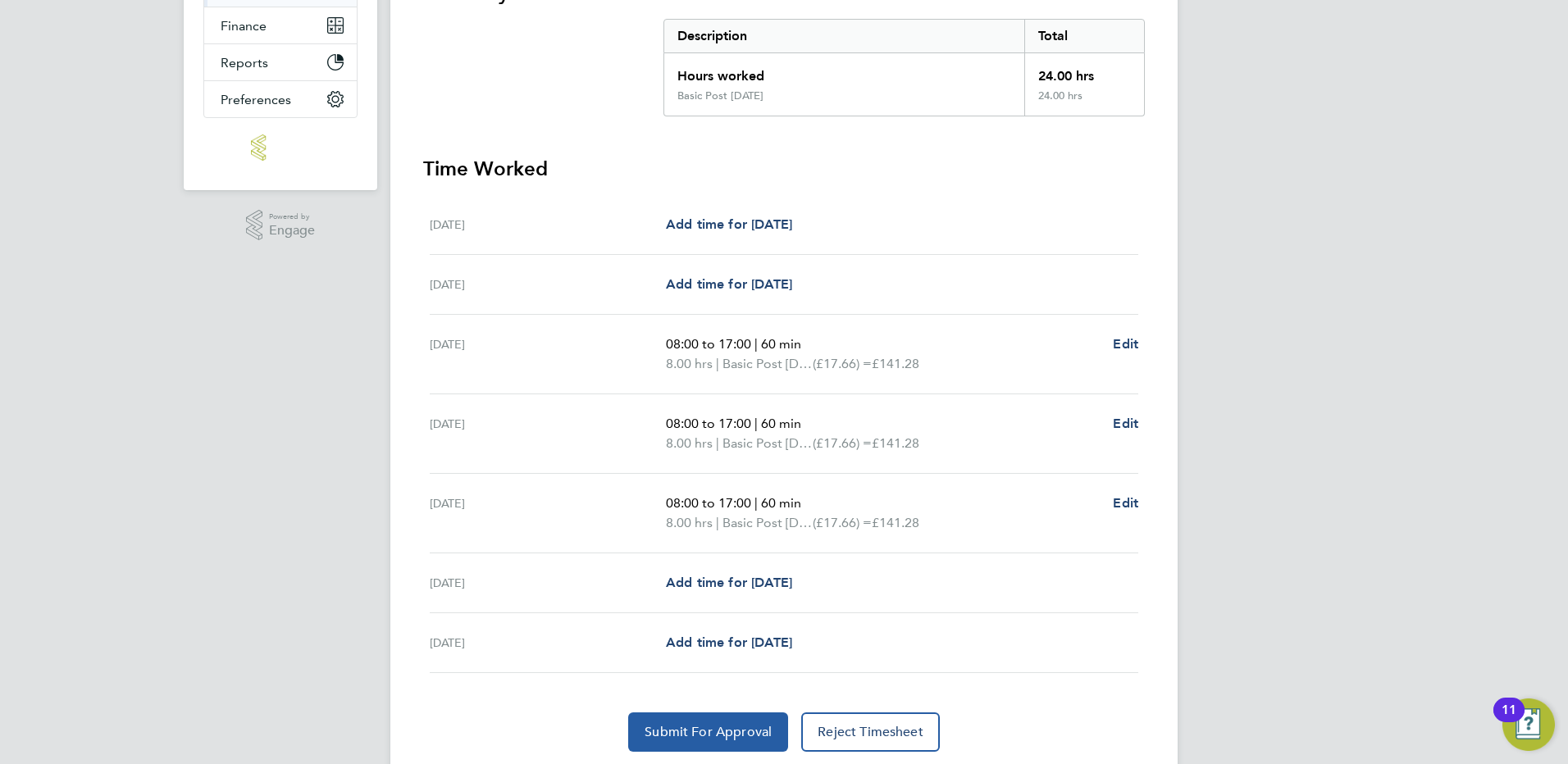
click at [674, 723] on button "Submit For Approval" at bounding box center [708, 732] width 160 height 39
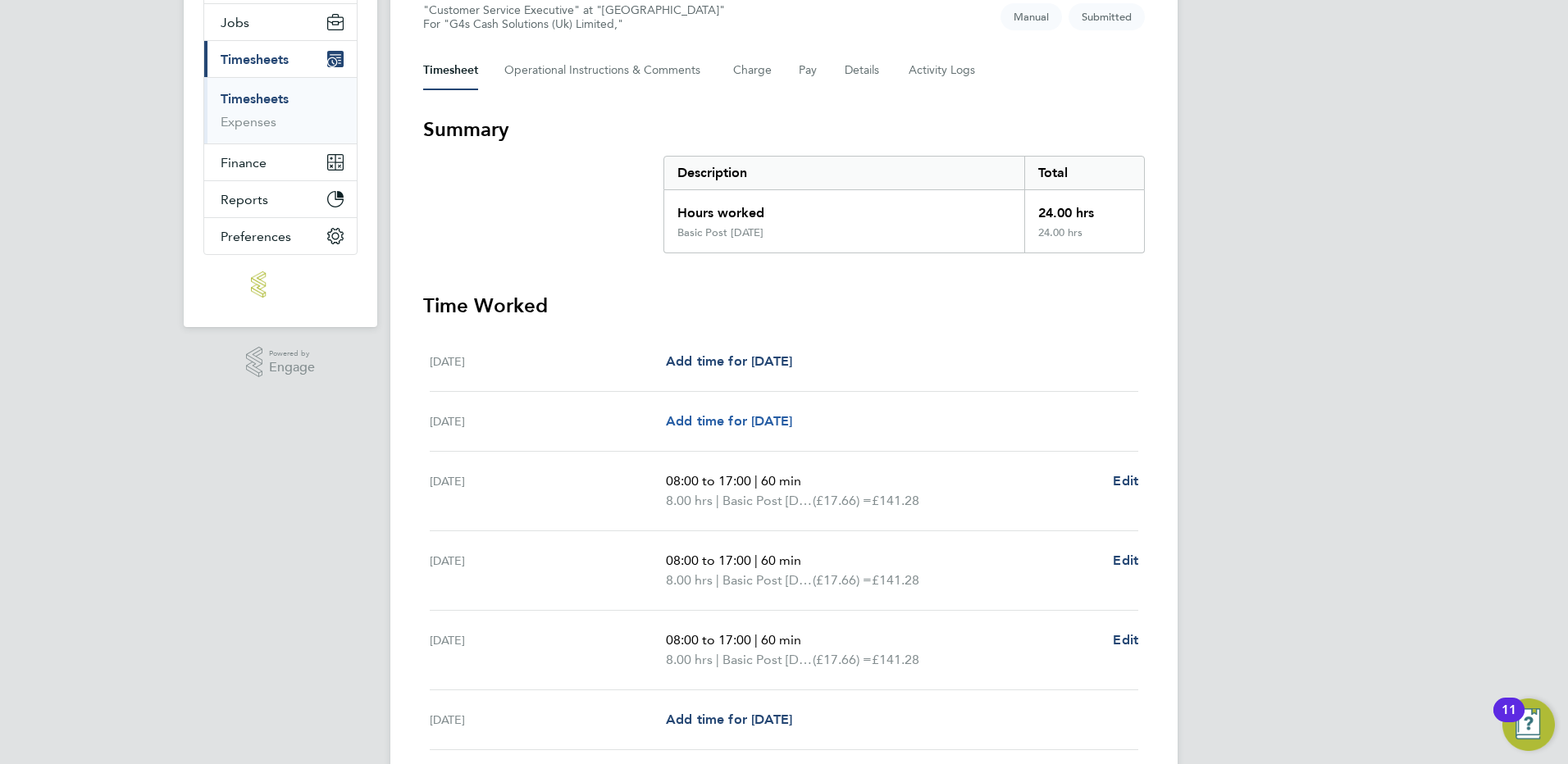
scroll to position [55, 0]
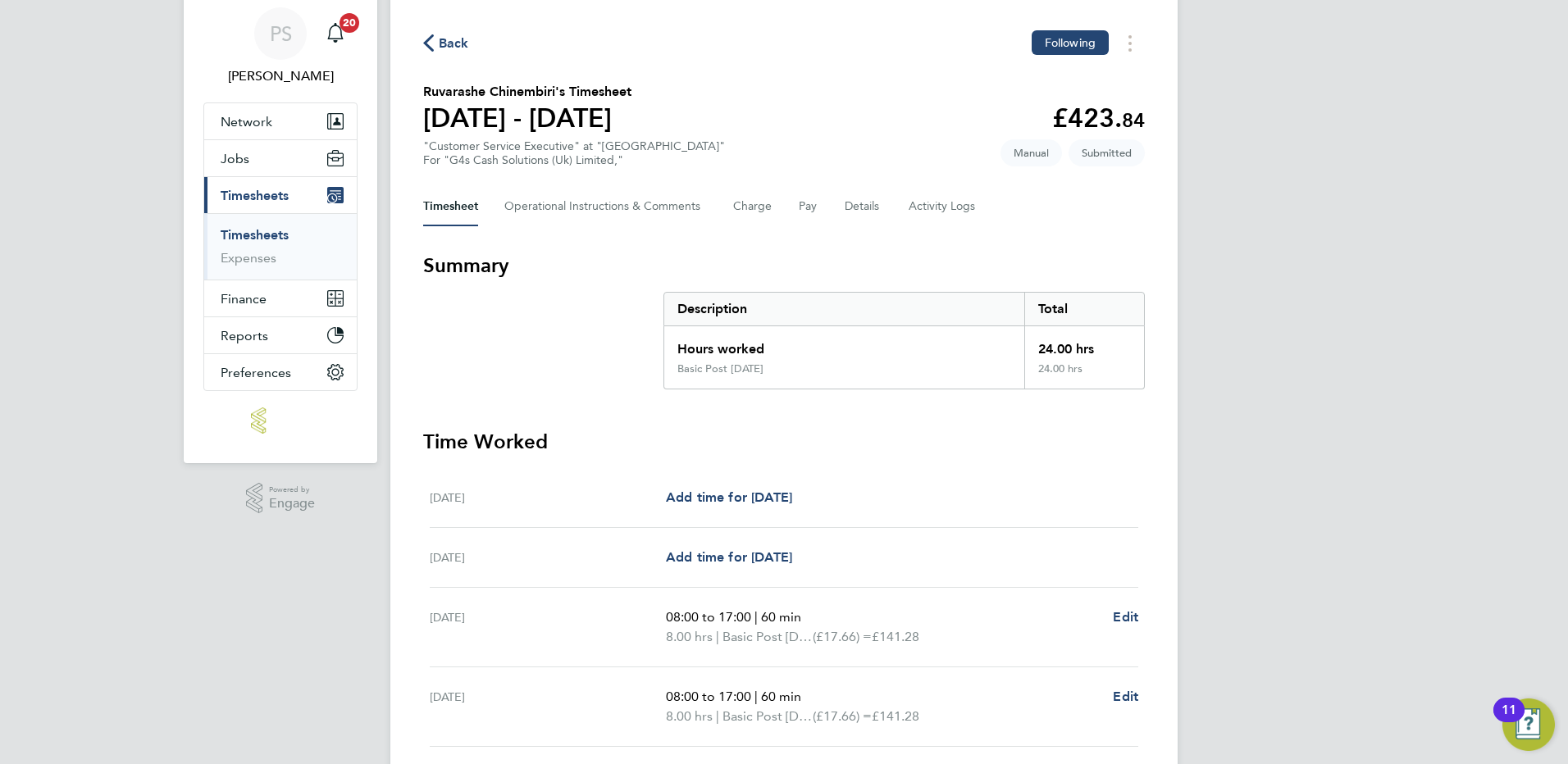
click at [438, 45] on span "Back" at bounding box center [446, 42] width 46 height 15
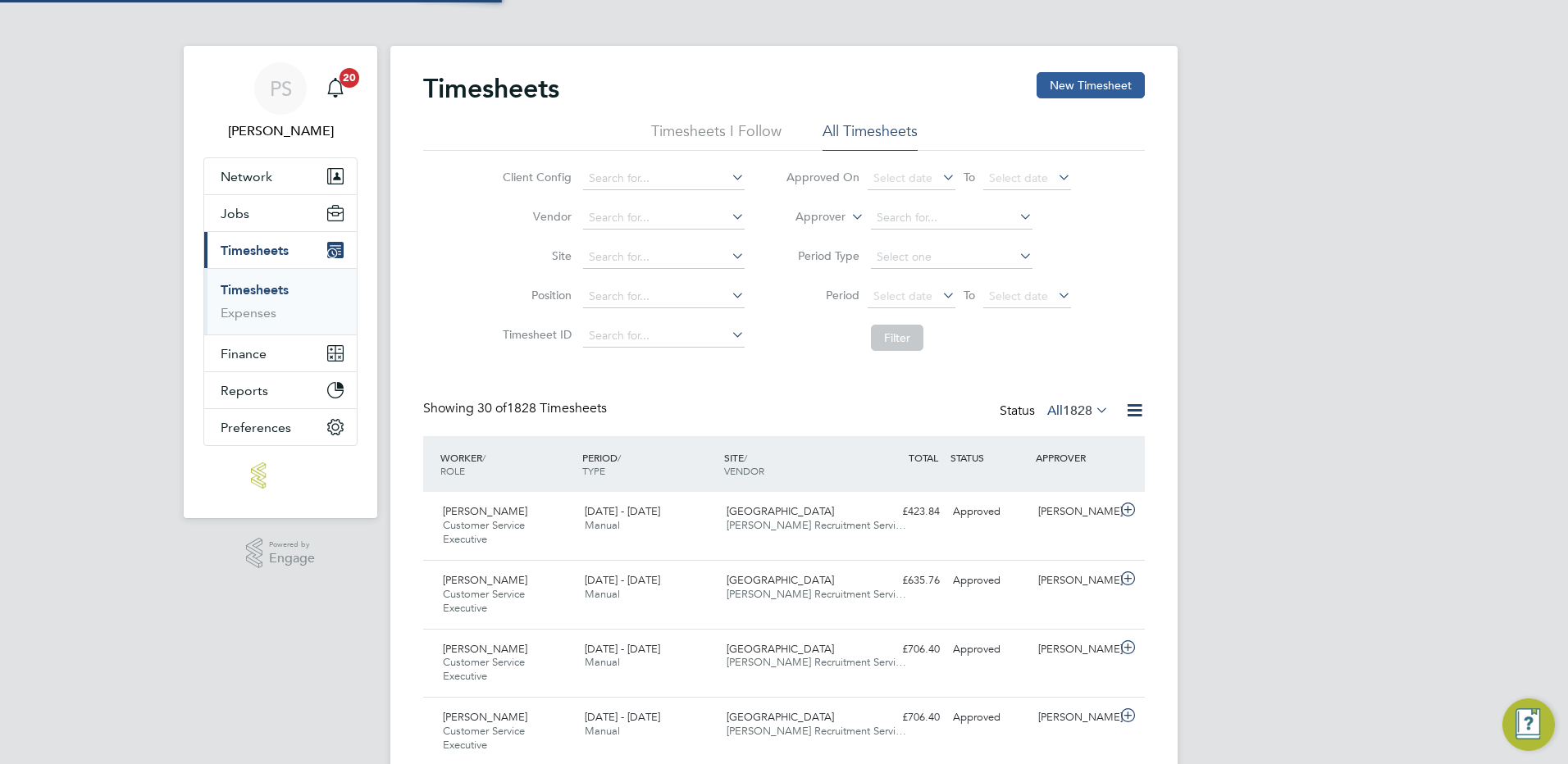
scroll to position [8, 8]
click at [1095, 78] on button "New Timesheet" at bounding box center [1090, 85] width 108 height 26
